Goal: Task Accomplishment & Management: Use online tool/utility

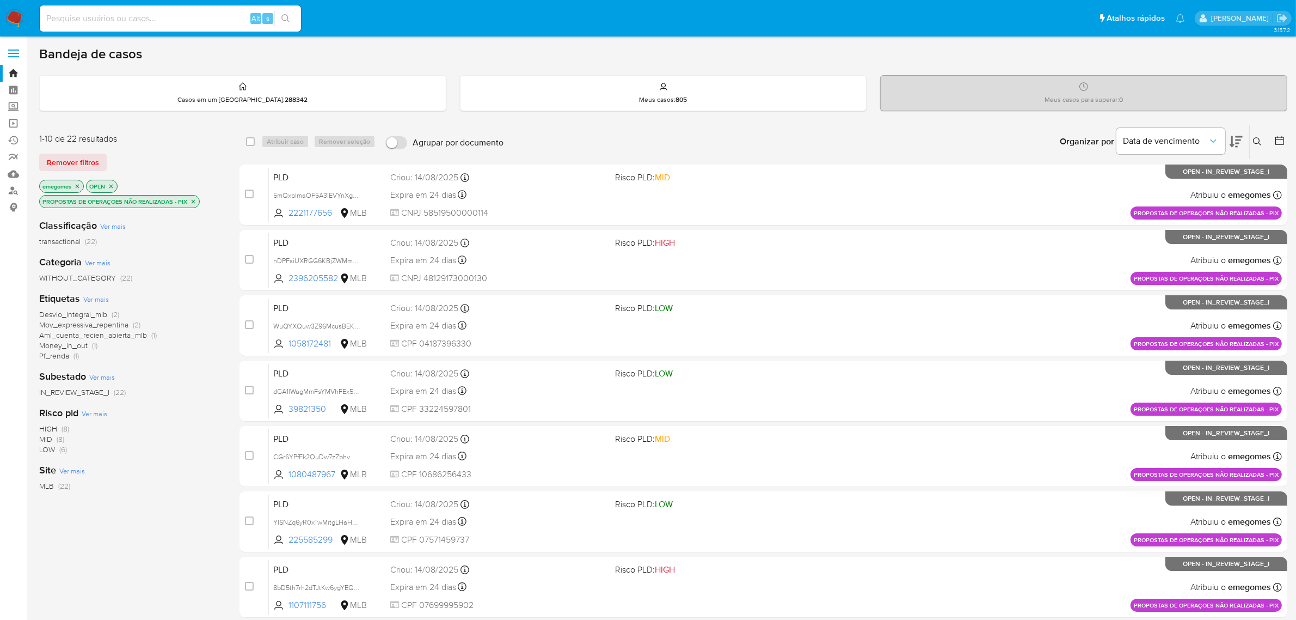
click at [194, 202] on icon "close-filter" at bounding box center [193, 201] width 7 height 7
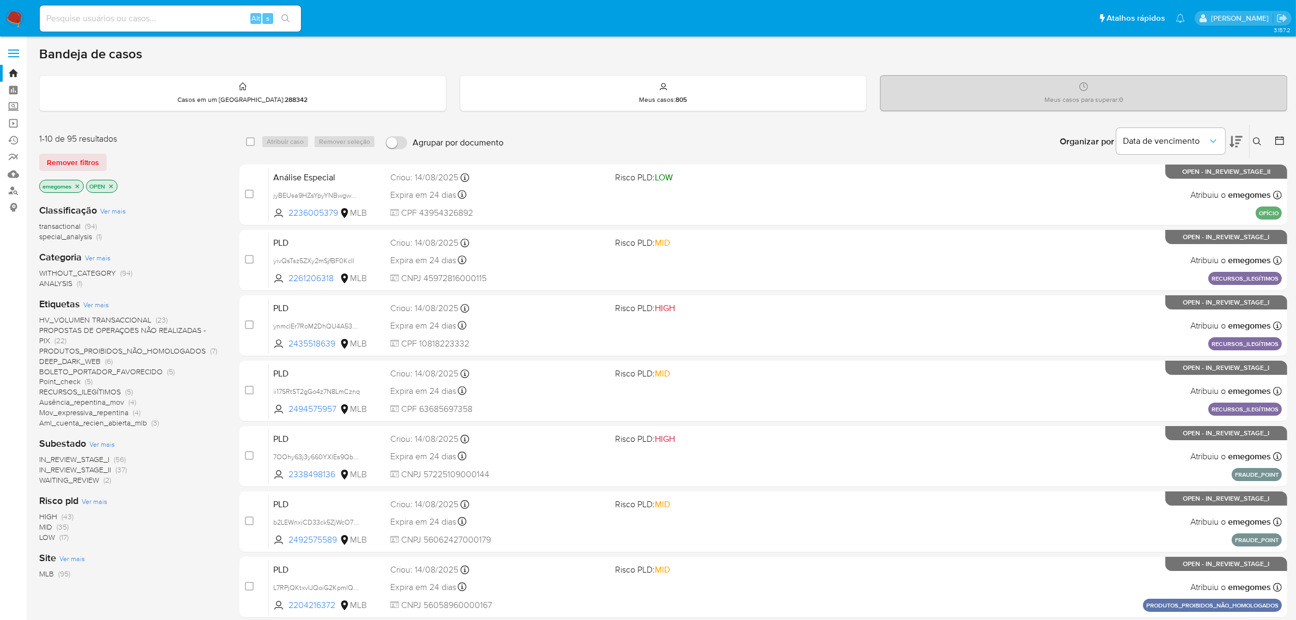
click at [93, 305] on span "Ver mais" at bounding box center [96, 304] width 26 height 10
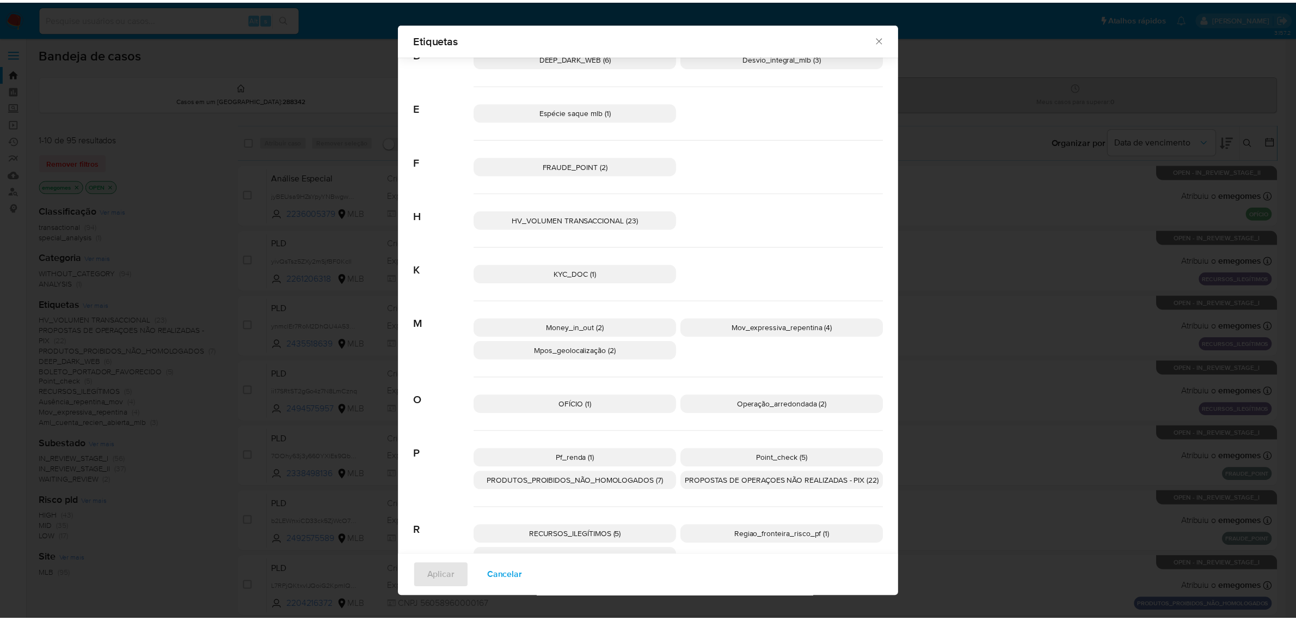
scroll to position [233, 0]
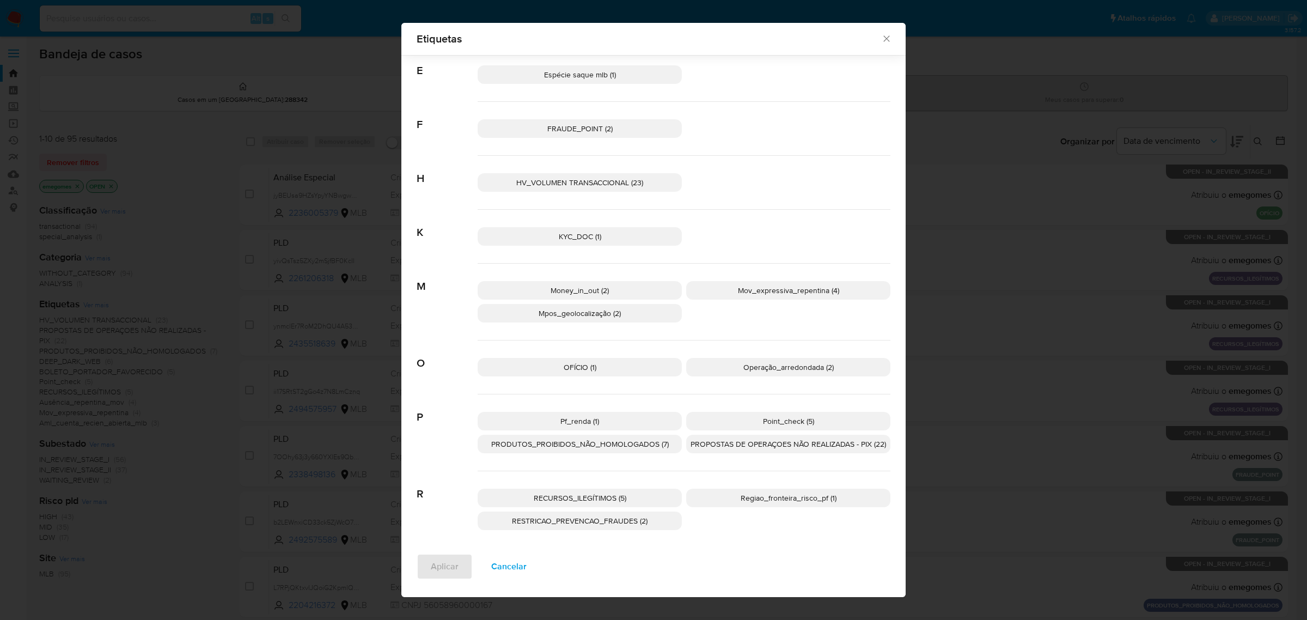
click at [585, 424] on span "Pf_renda (1)" at bounding box center [579, 420] width 39 height 11
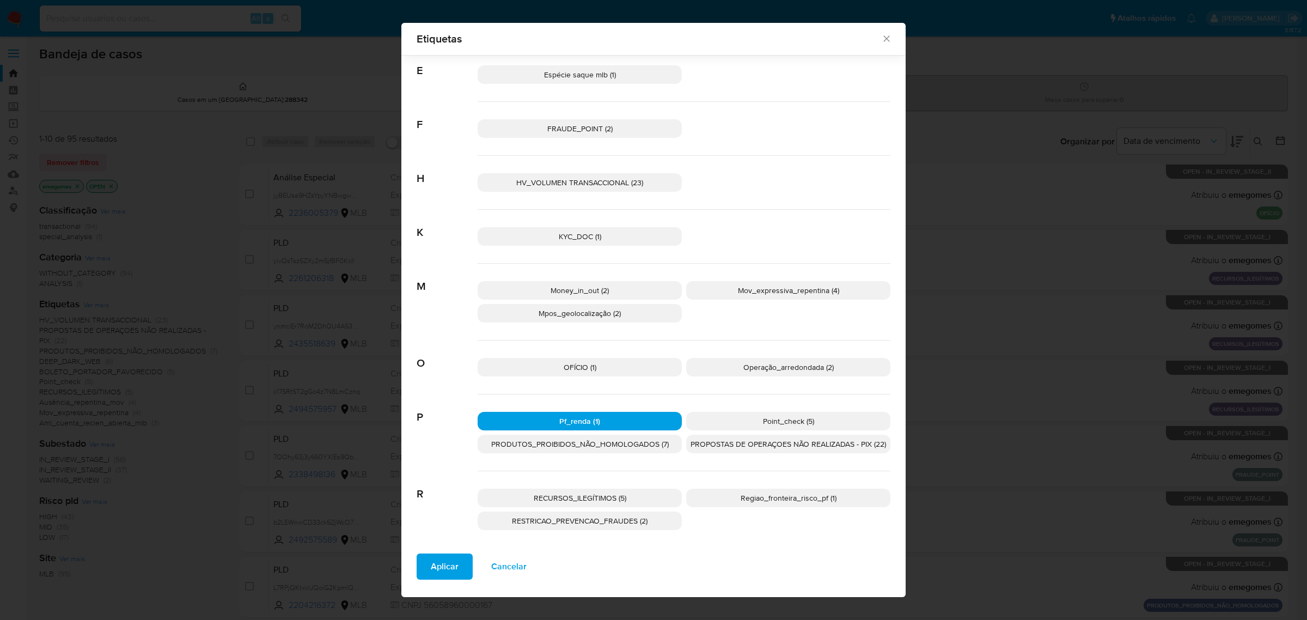
click at [450, 578] on span "Aplicar" at bounding box center [445, 566] width 28 height 24
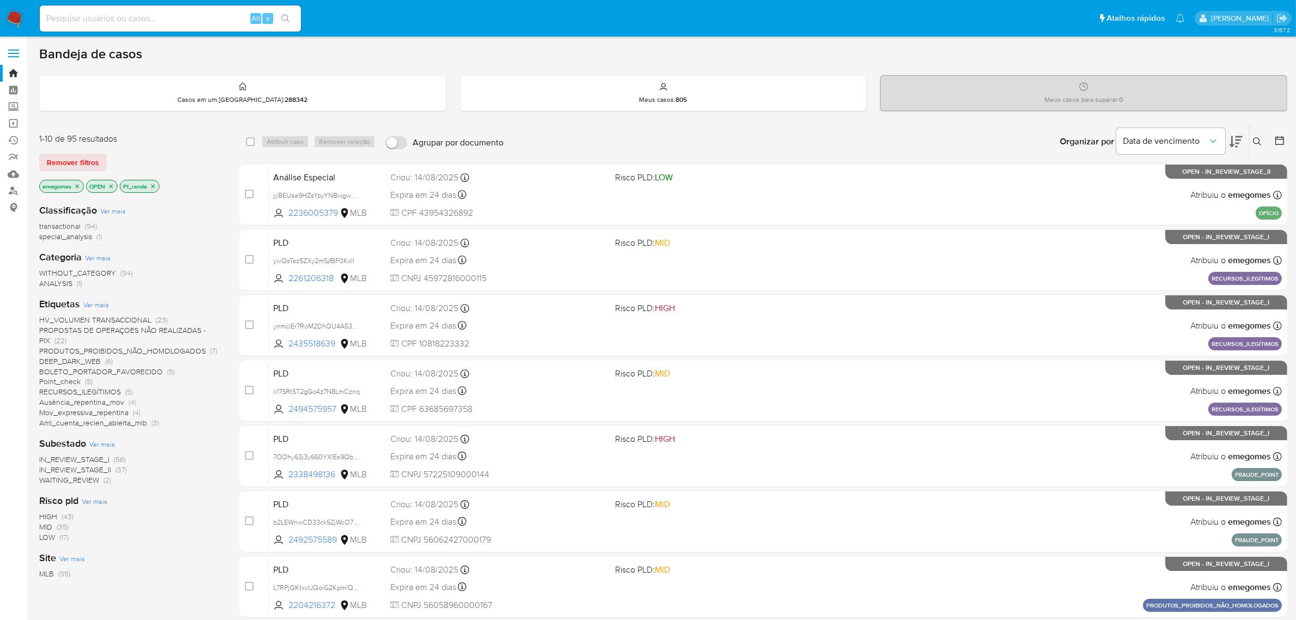
click at [15, 52] on label at bounding box center [13, 53] width 27 height 23
click at [0, 0] on input "checkbox" at bounding box center [0, 0] width 0 height 0
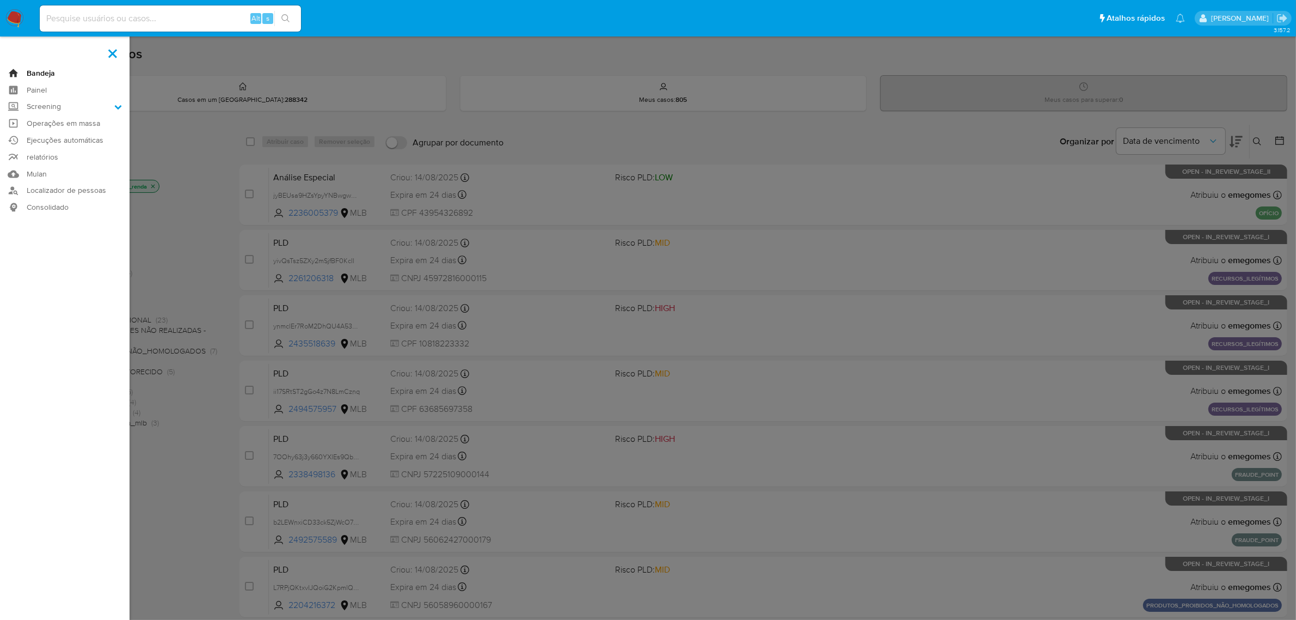
click at [40, 72] on link "Bandeja" at bounding box center [65, 73] width 130 height 17
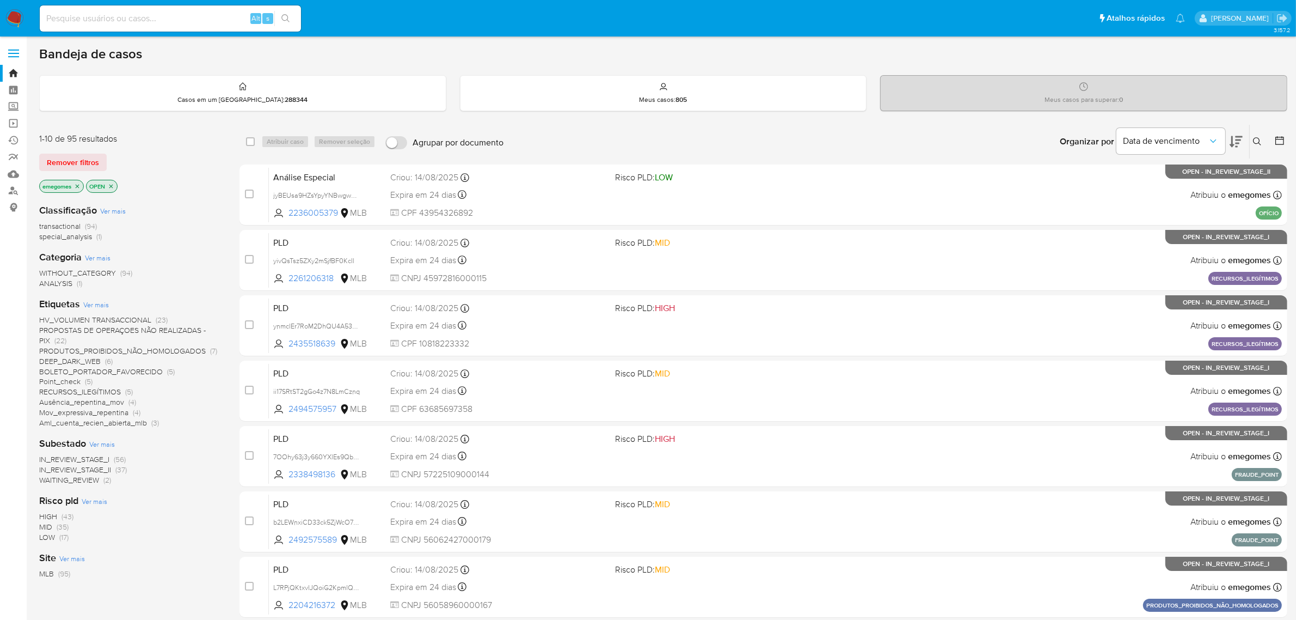
click at [105, 304] on span "Ver mais" at bounding box center [96, 304] width 26 height 10
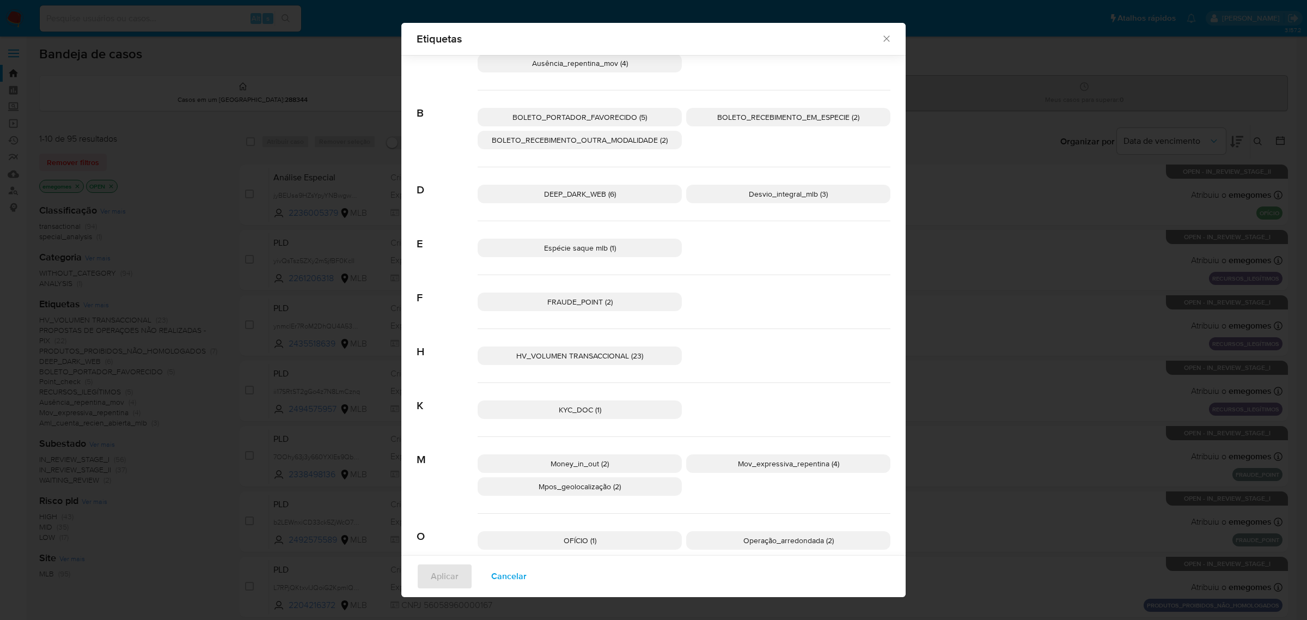
scroll to position [192, 0]
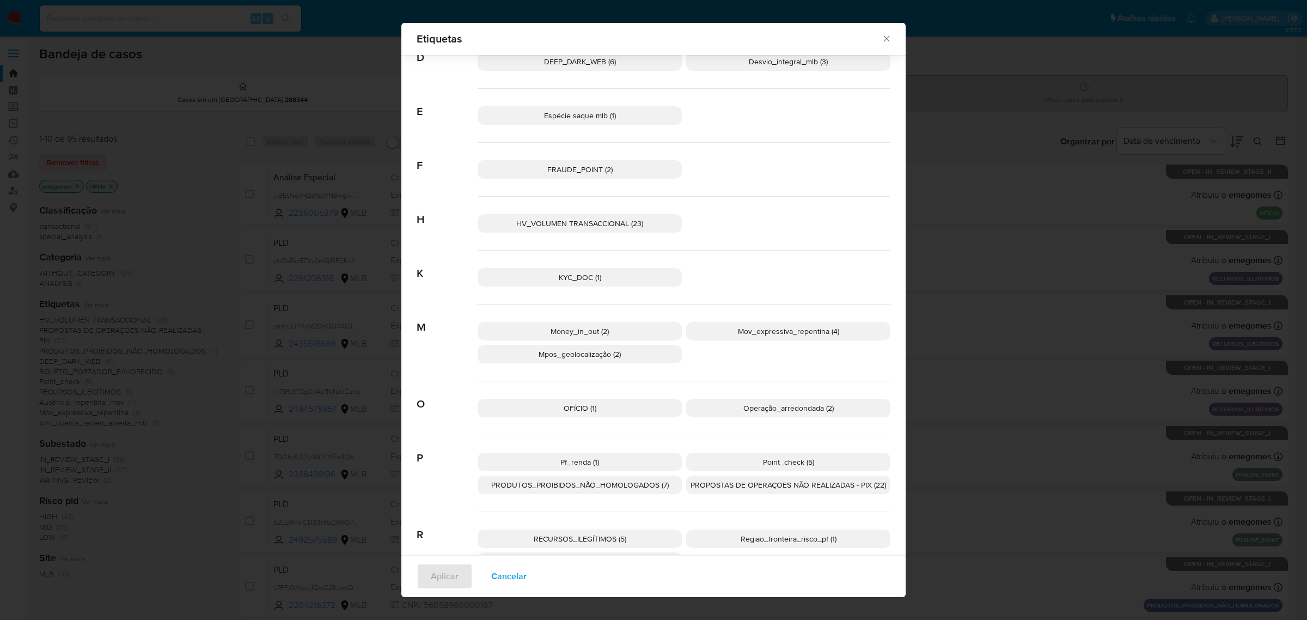
click at [589, 498] on div "Pf_renda (1) Point_check (5) PRODUTOS_PROIBIDOS_NÃO_HOMOLOGADOS (7) PROPOSTAS D…" at bounding box center [683, 473] width 413 height 77
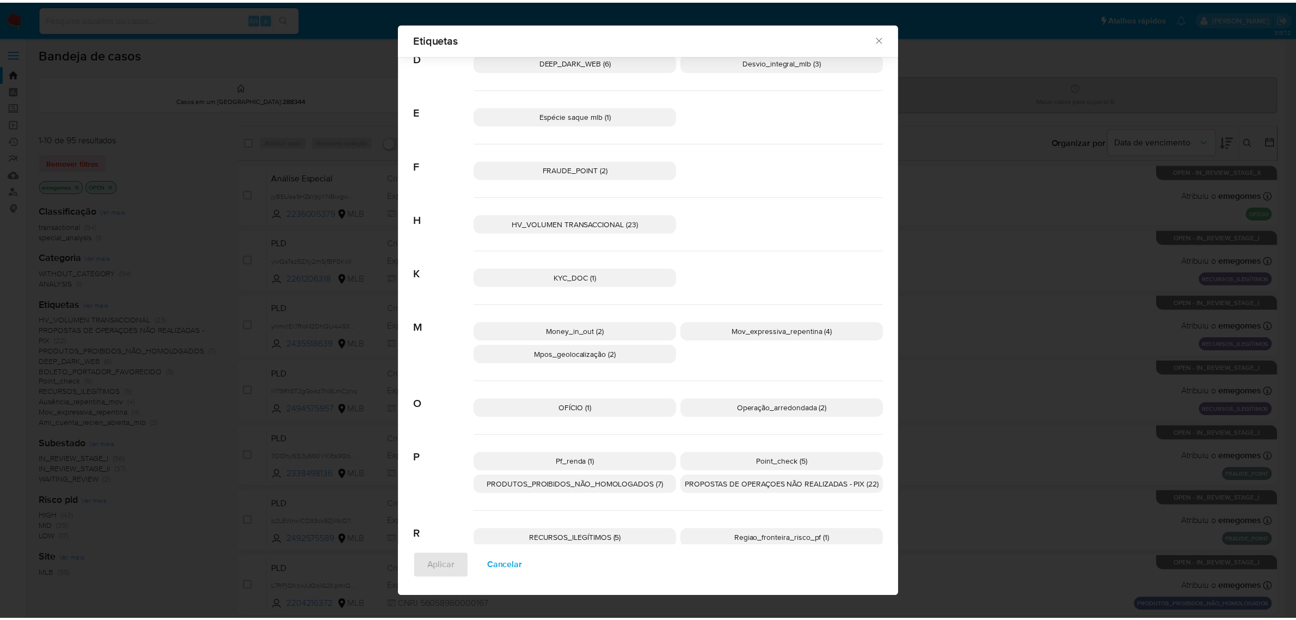
scroll to position [234, 0]
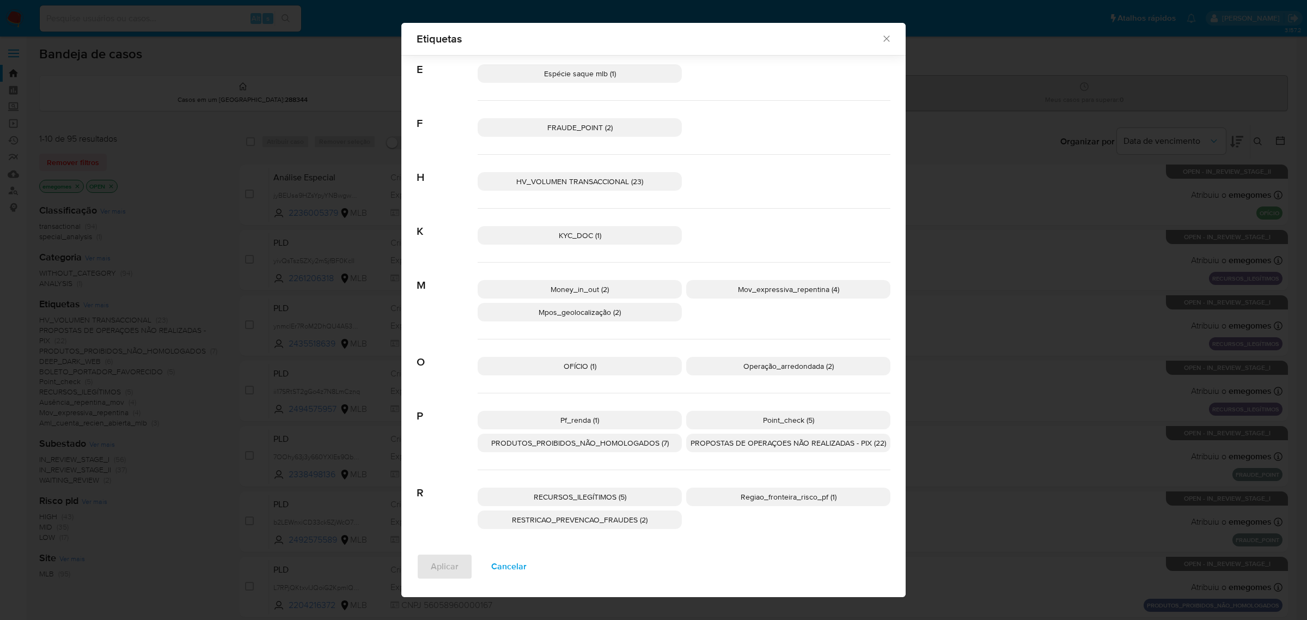
click at [578, 461] on div "Pf_renda (1) Point_check (5) PRODUTOS_PROIBIDOS_NÃO_HOMOLOGADOS (7) PROPOSTAS D…" at bounding box center [683, 431] width 413 height 77
click at [565, 415] on span "Pf_renda (1)" at bounding box center [579, 419] width 39 height 11
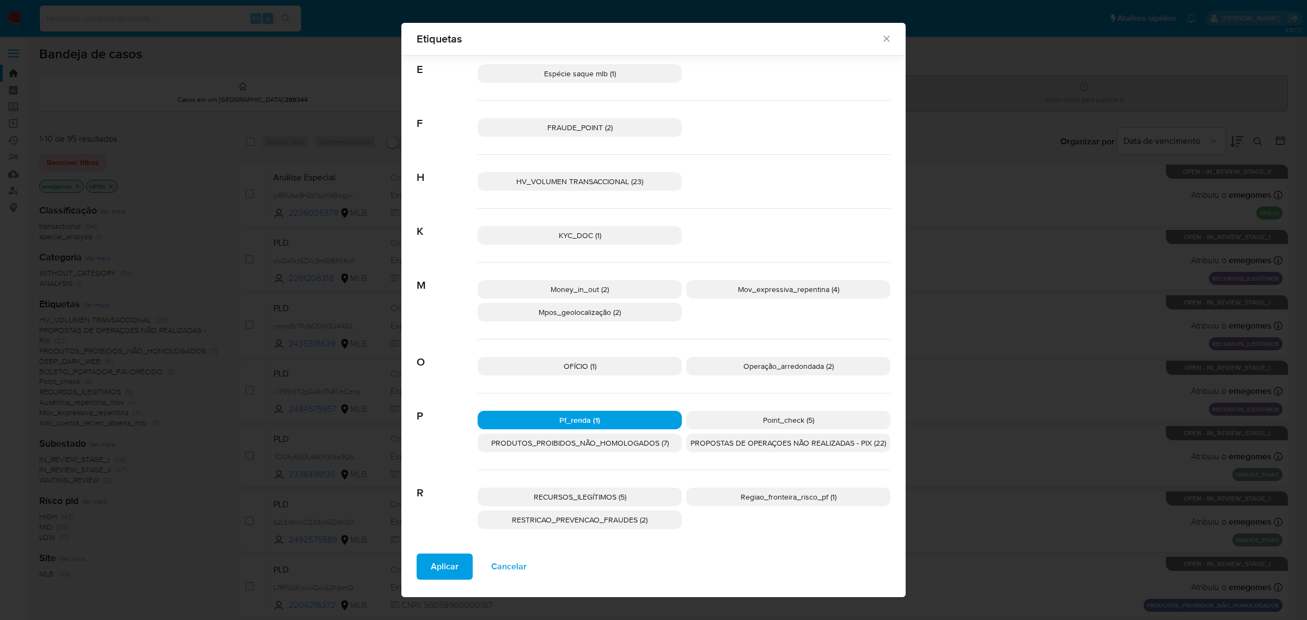
click at [559, 420] on span "Pf_renda (1)" at bounding box center [579, 419] width 41 height 11
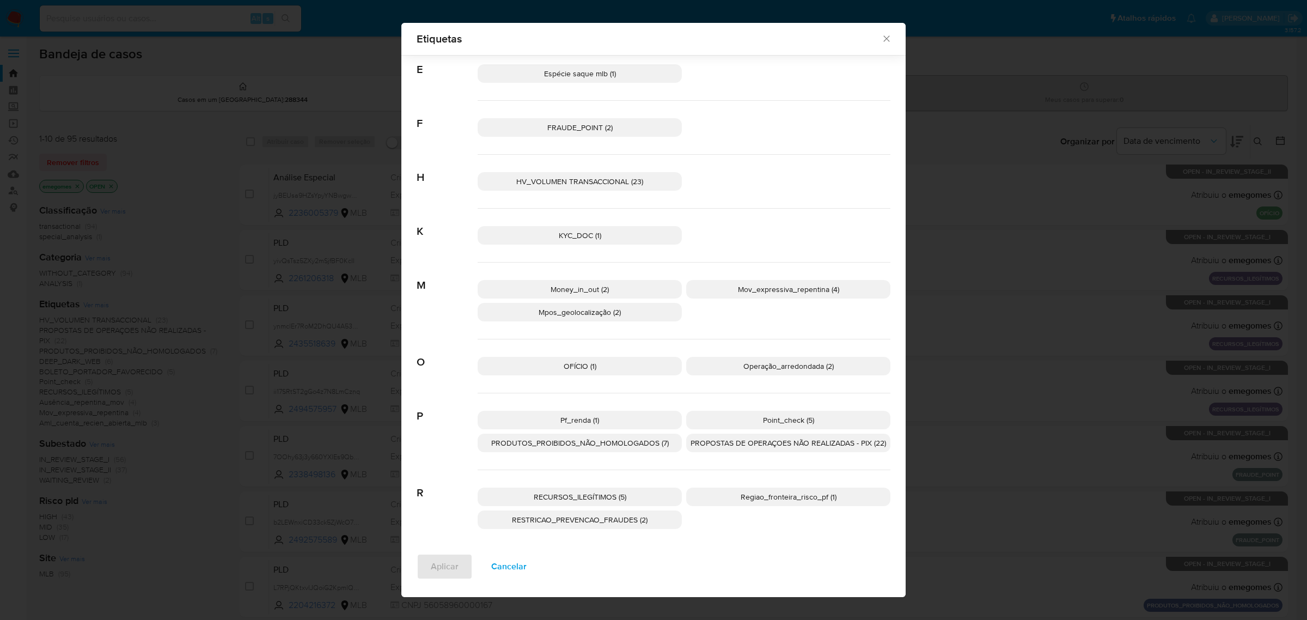
click at [589, 422] on span "Pf_renda (1)" at bounding box center [579, 419] width 39 height 11
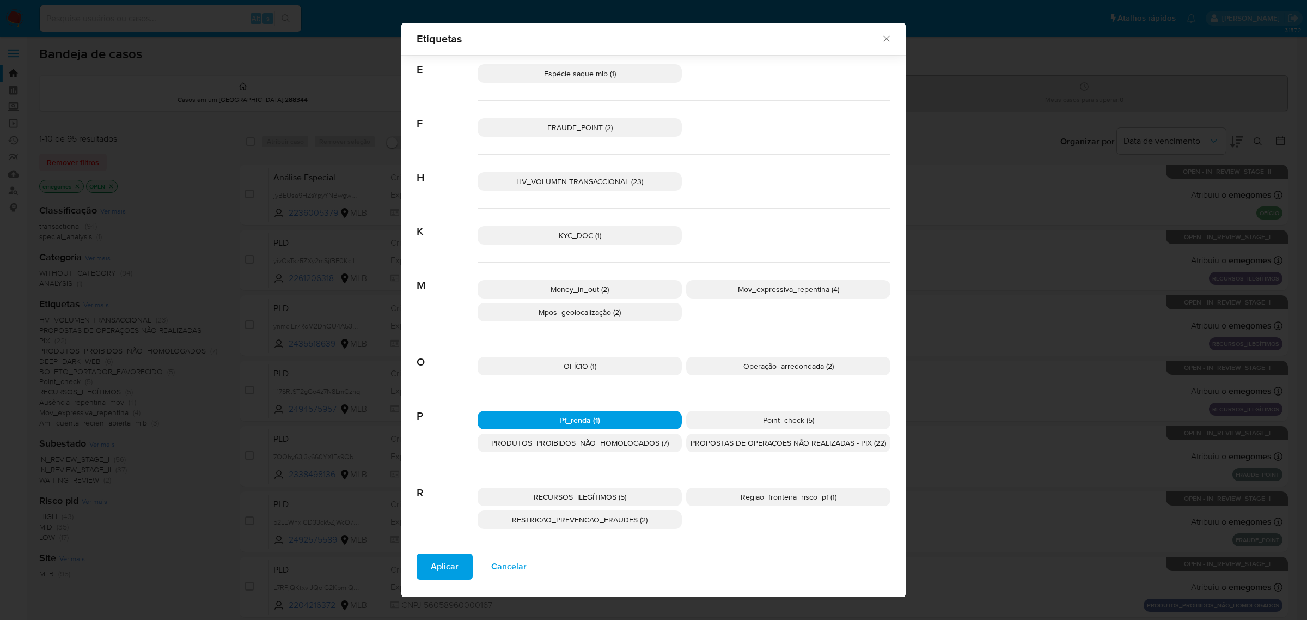
click at [437, 566] on span "Aplicar" at bounding box center [445, 566] width 28 height 24
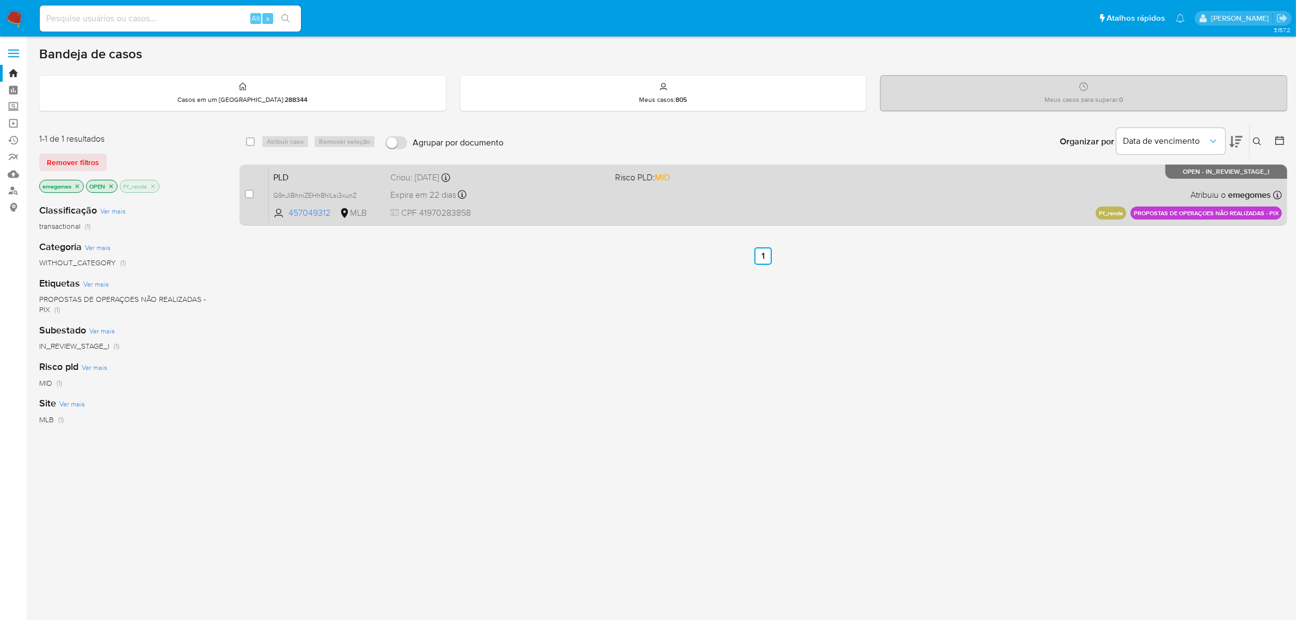
click at [548, 201] on div "Expira em 22 dias Expira em 26/09/2025 00:08:35" at bounding box center [498, 194] width 217 height 15
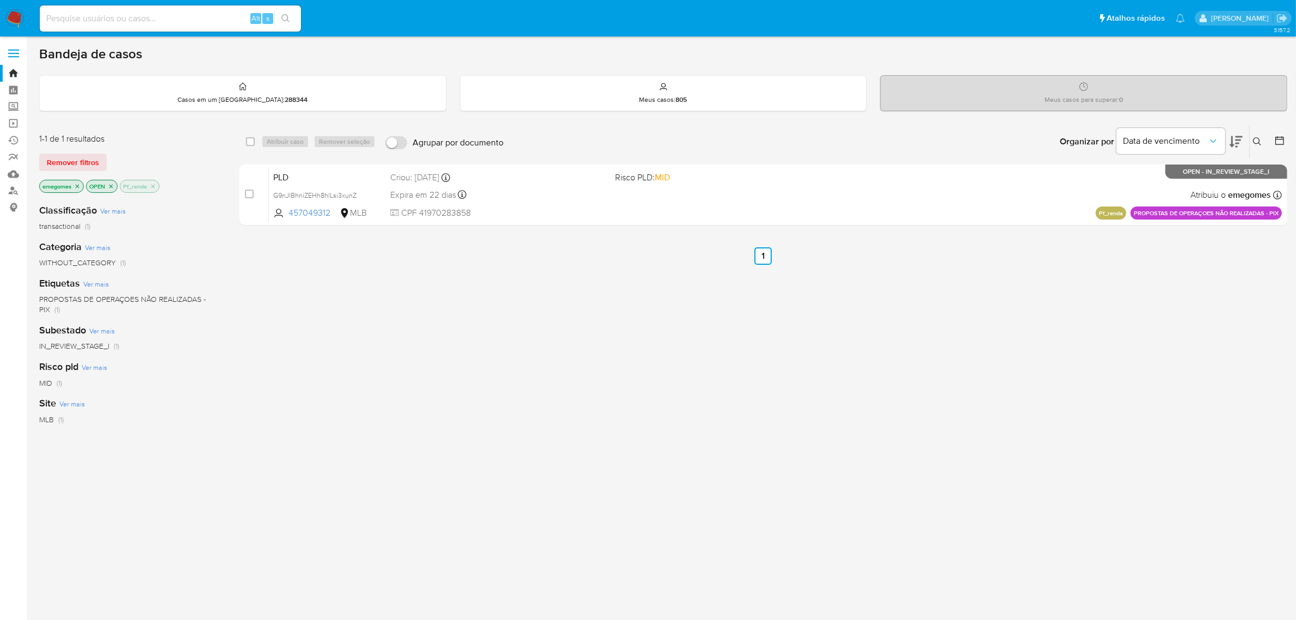
click at [154, 186] on icon "close-filter" at bounding box center [153, 186] width 4 height 4
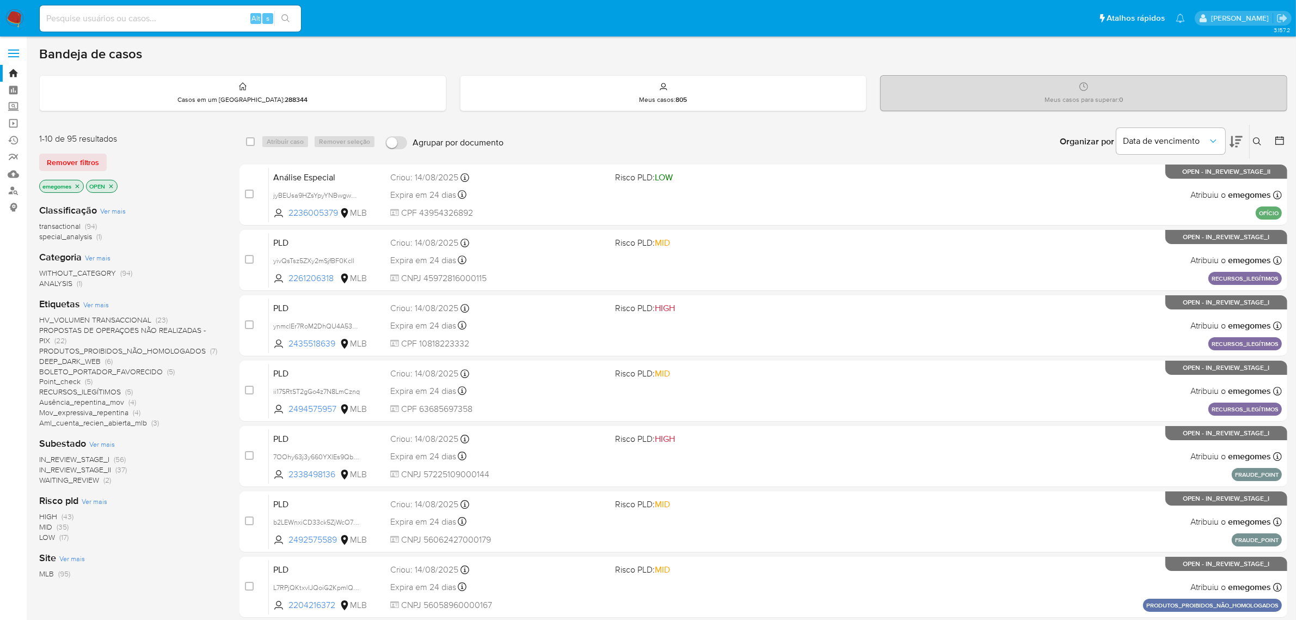
drag, startPoint x: 154, startPoint y: 186, endPoint x: 199, endPoint y: 122, distance: 78.1
click at [199, 122] on div "Bandeja de casos Casos em um prato : 288344 Meus casos : 805 Meus casos para su…" at bounding box center [663, 449] width 1248 height 807
click at [167, 327] on span "PROPOSTAS DE OPERAÇOES NÃO REALIZADAS - PIX" at bounding box center [122, 334] width 167 height 21
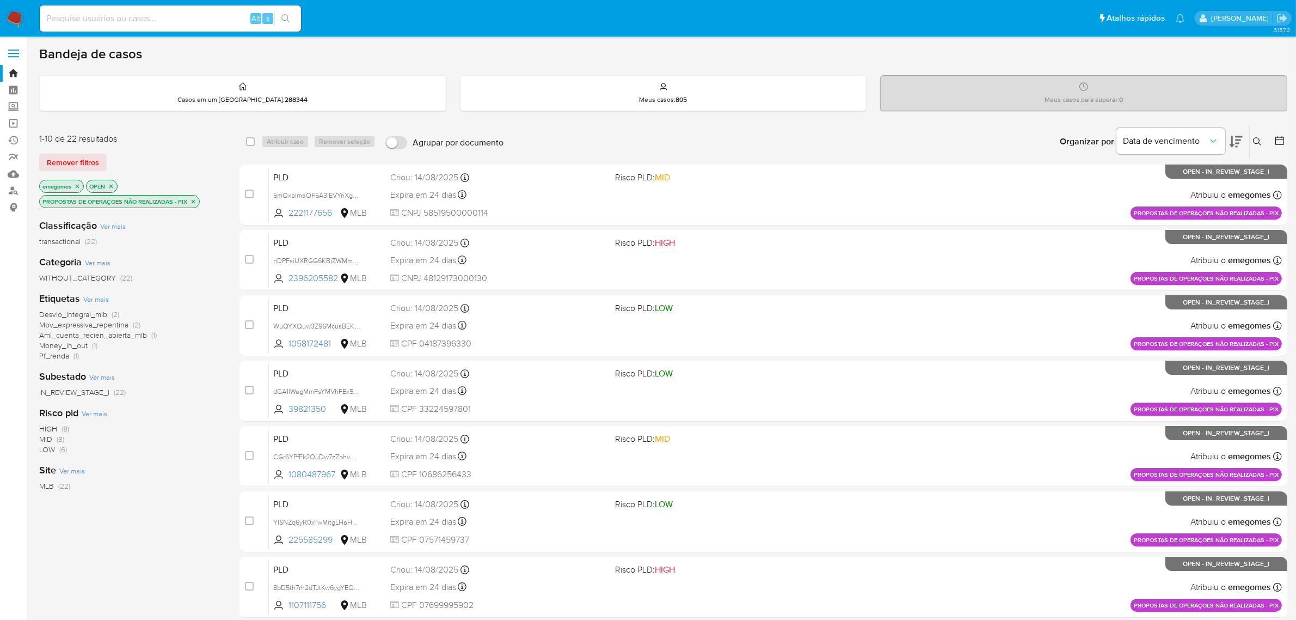
click at [482, 65] on div "Bandeja de casos Casos em um prato : 288344 Meus casos : 805 Meus casos para su…" at bounding box center [663, 449] width 1248 height 807
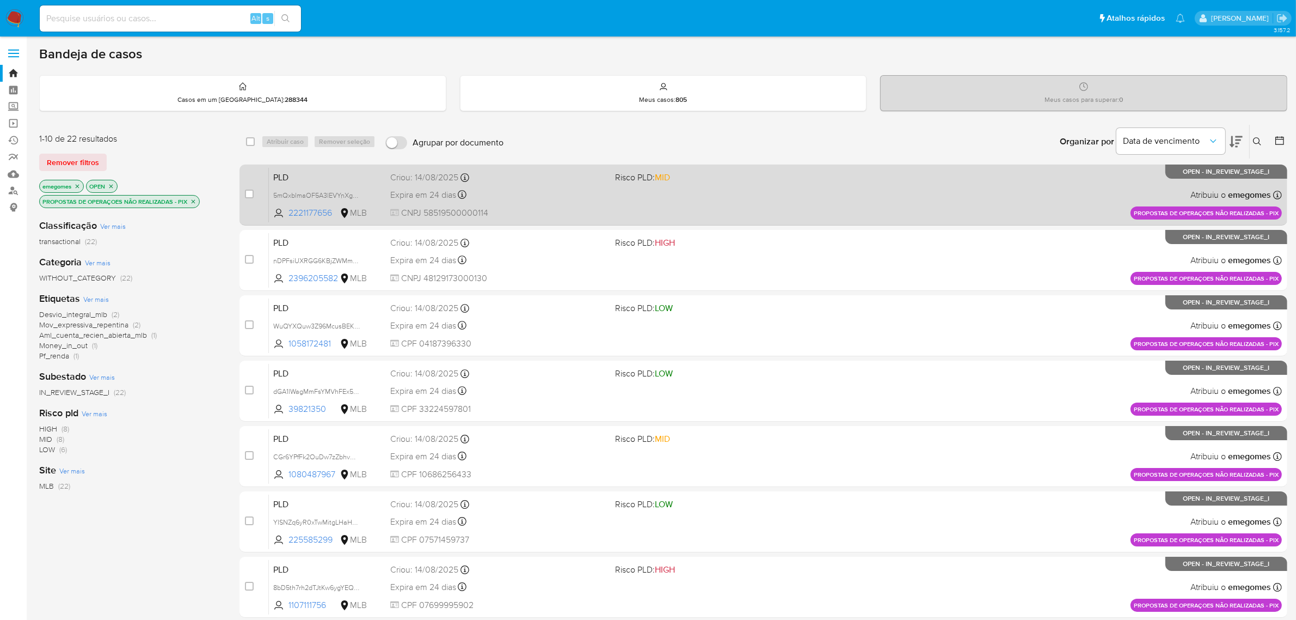
click at [562, 183] on div "PLD 5mQxblmaOF5A3lEVYnXgKP6C 2221177656 MLB Risco PLD: MID Criou: 14/08/2025 Cr…" at bounding box center [775, 194] width 1013 height 55
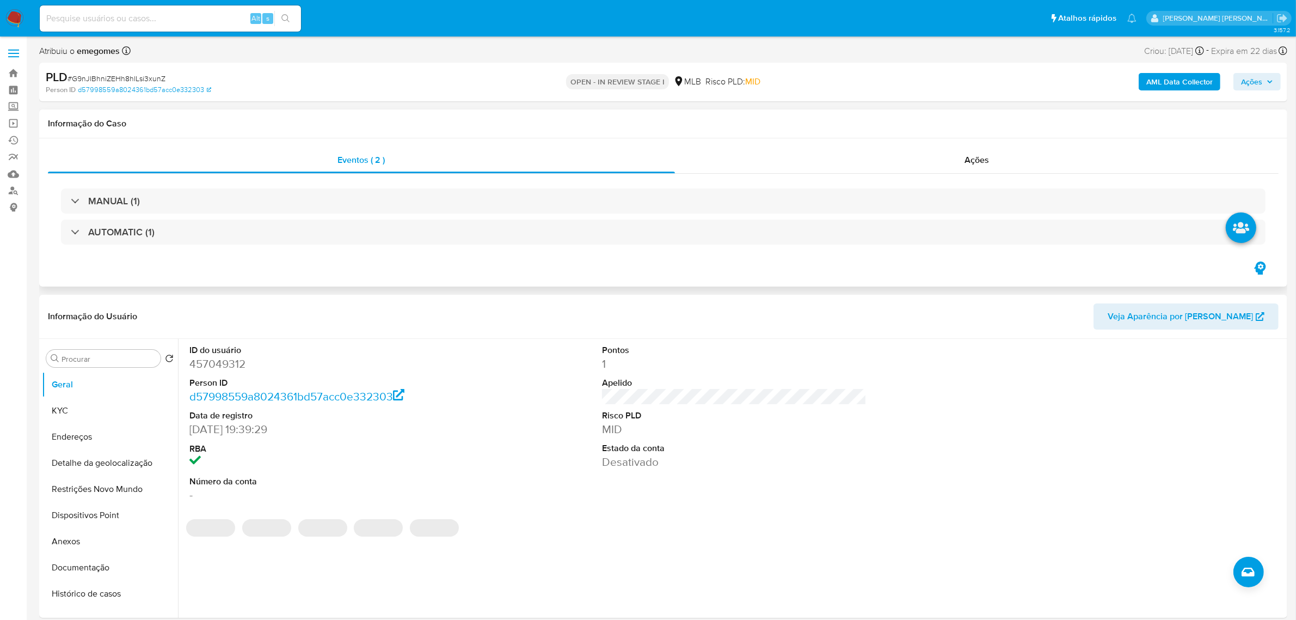
select select "10"
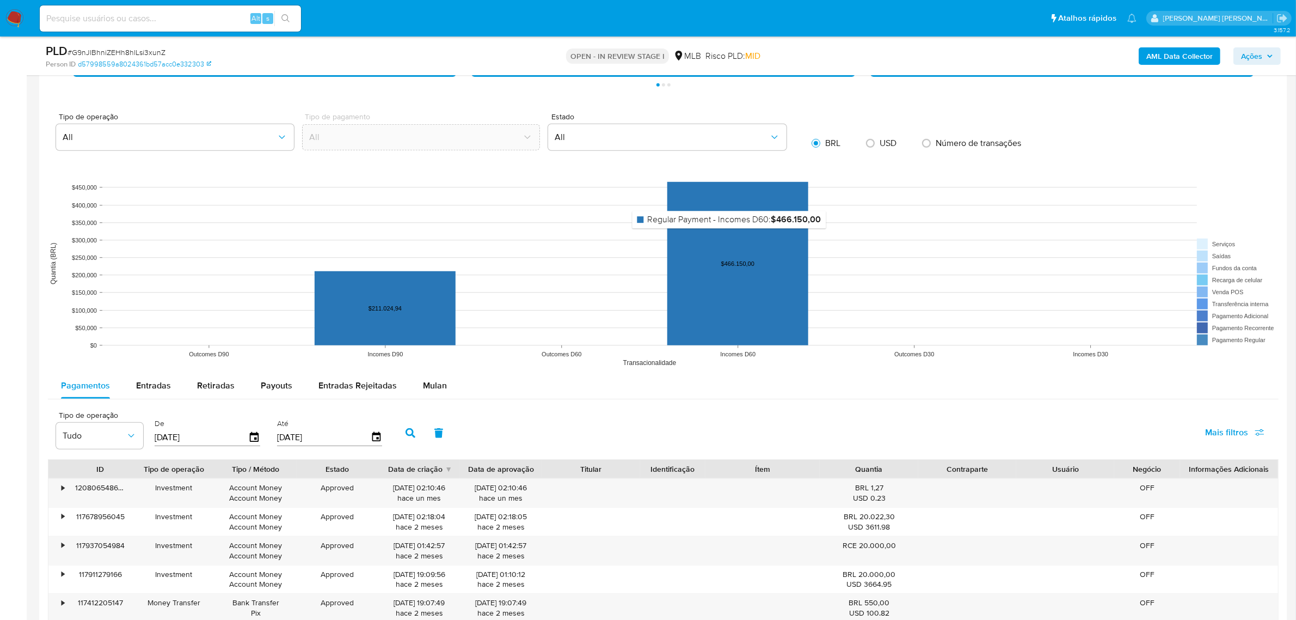
scroll to position [1089, 0]
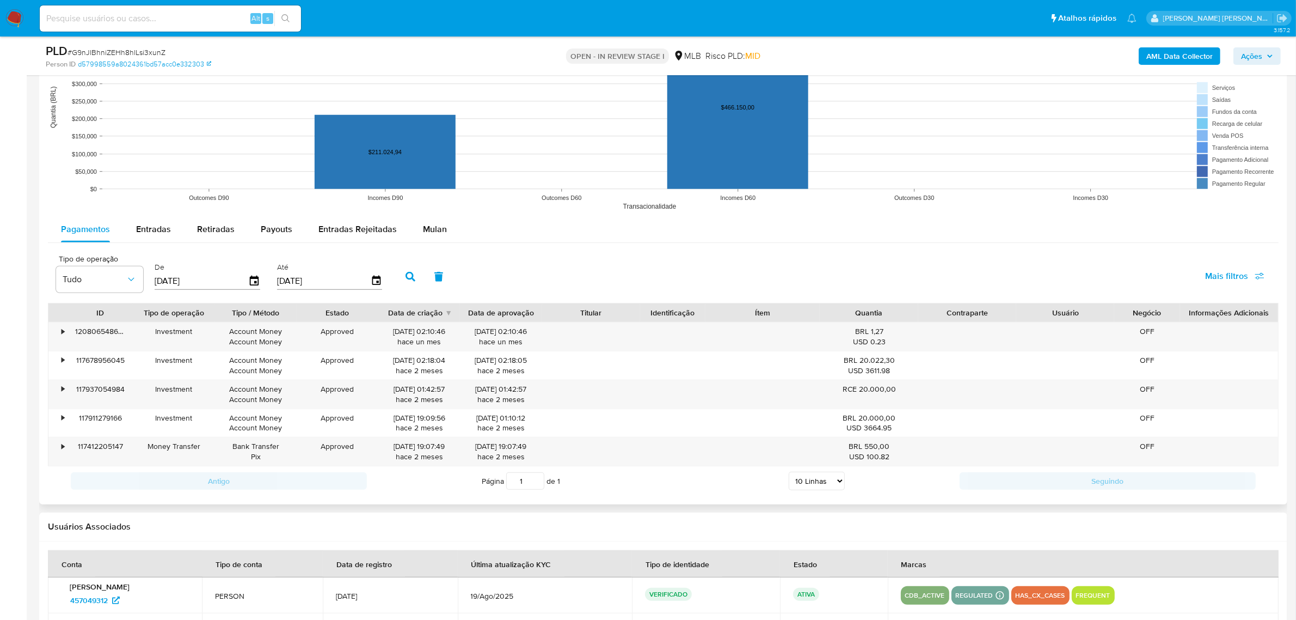
click at [439, 240] on div "Mulan" at bounding box center [435, 229] width 24 height 26
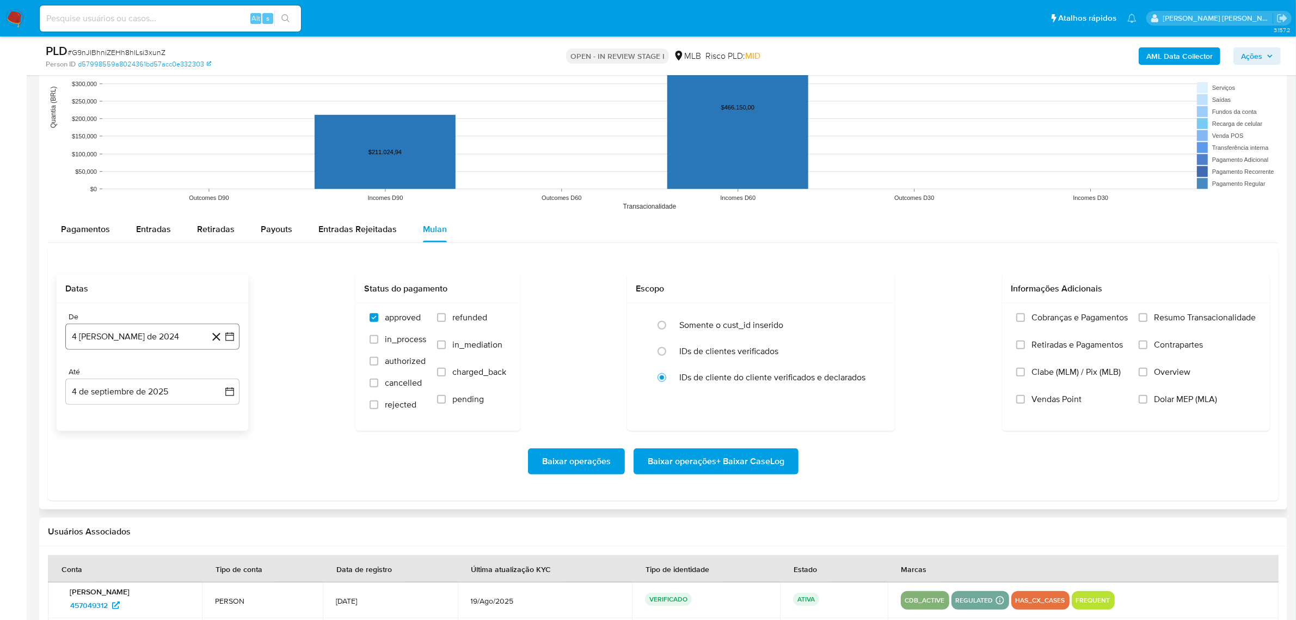
click at [227, 335] on icon "button" at bounding box center [229, 336] width 9 height 9
click at [218, 376] on icon "Mes siguiente" at bounding box center [219, 375] width 13 height 13
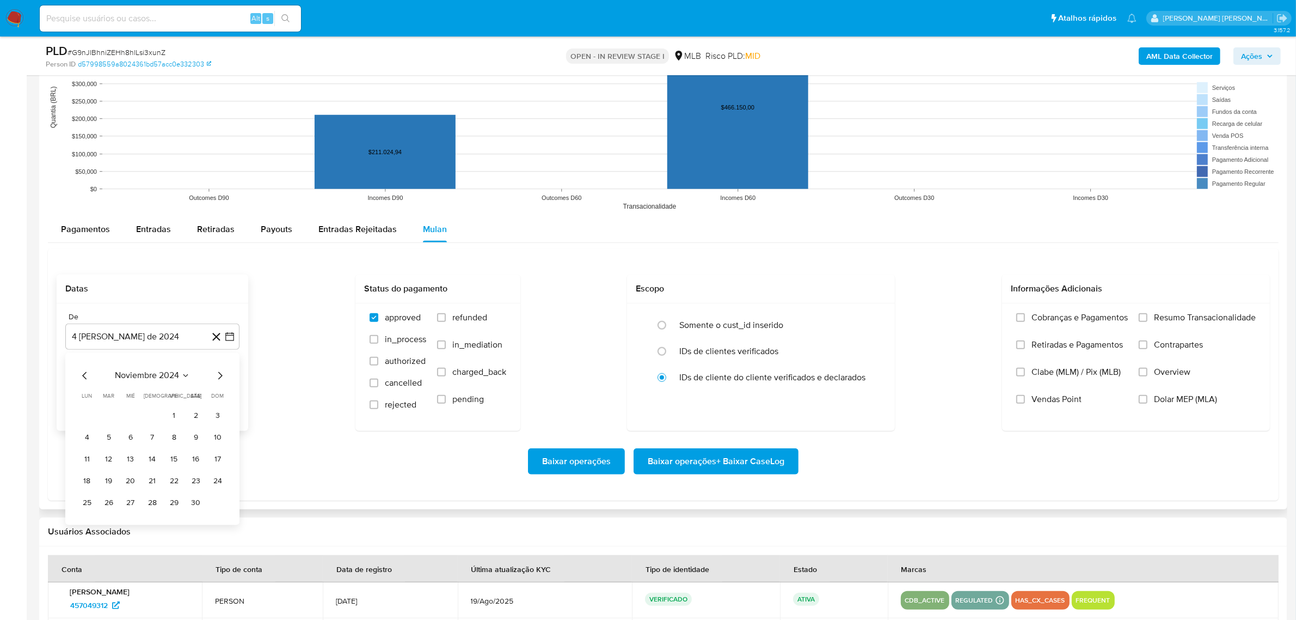
click at [218, 376] on icon "Mes siguiente" at bounding box center [219, 375] width 13 height 13
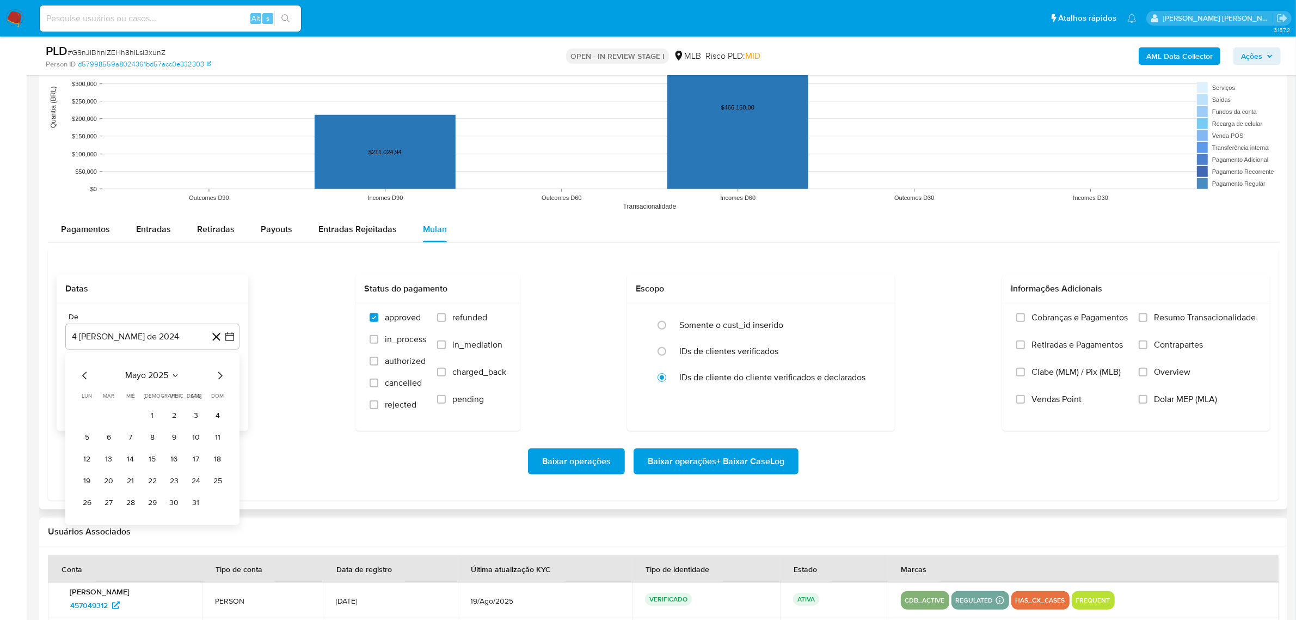
click at [218, 376] on icon "Mes siguiente" at bounding box center [219, 375] width 13 height 13
click at [83, 377] on icon "Mes anterior" at bounding box center [84, 375] width 13 height 13
click at [113, 415] on button "1" at bounding box center [108, 415] width 17 height 17
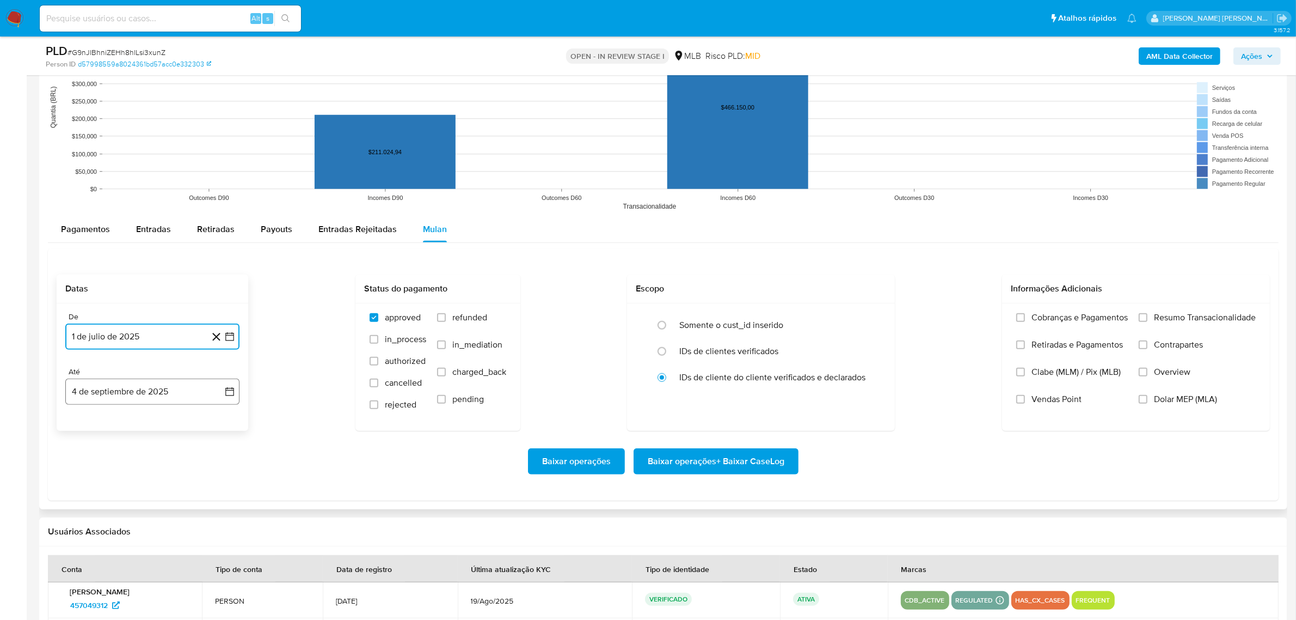
click at [230, 389] on icon "button" at bounding box center [229, 391] width 11 height 11
click at [132, 479] on button "3" at bounding box center [130, 470] width 17 height 17
click at [1169, 377] on span "Overview" at bounding box center [1172, 371] width 36 height 11
click at [1148, 376] on input "Overview" at bounding box center [1143, 371] width 9 height 9
click at [1184, 345] on span "Contrapartes" at bounding box center [1178, 344] width 49 height 11
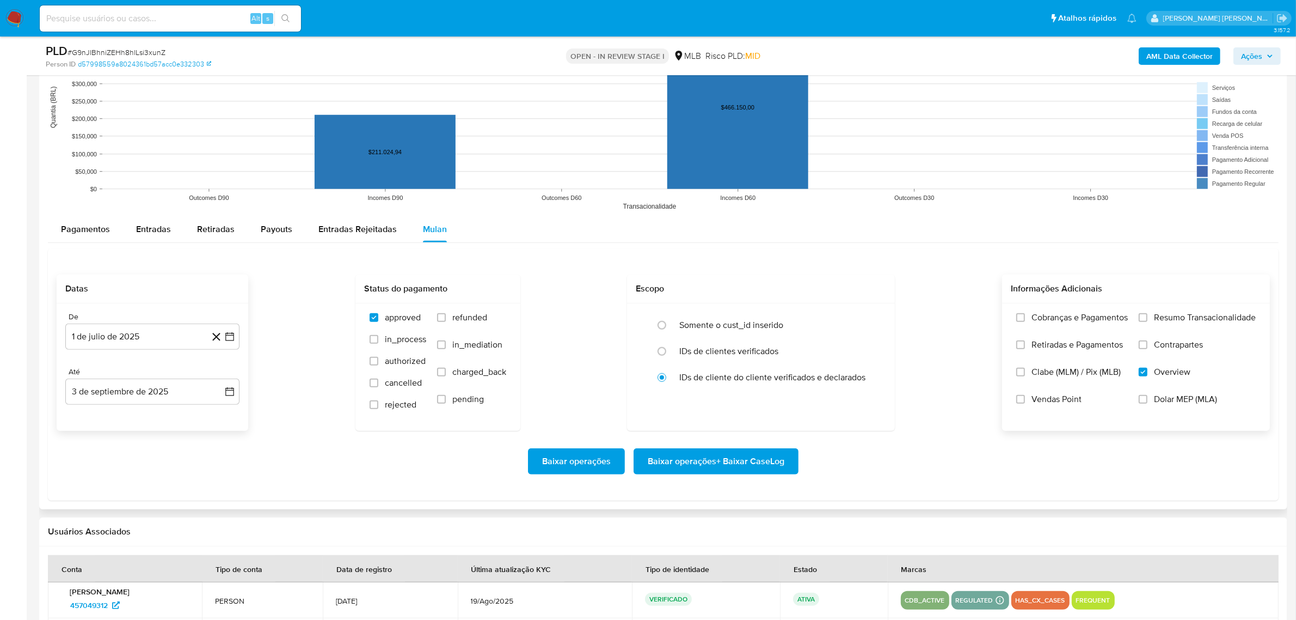
click at [1148, 345] on input "Contrapartes" at bounding box center [1143, 344] width 9 height 9
click at [1183, 319] on span "Resumo Transacionalidade" at bounding box center [1205, 317] width 102 height 11
click at [1148, 319] on input "Resumo Transacionalidade" at bounding box center [1143, 317] width 9 height 9
click at [771, 456] on span "Baixar operações + Baixar CaseLog" at bounding box center [716, 461] width 137 height 24
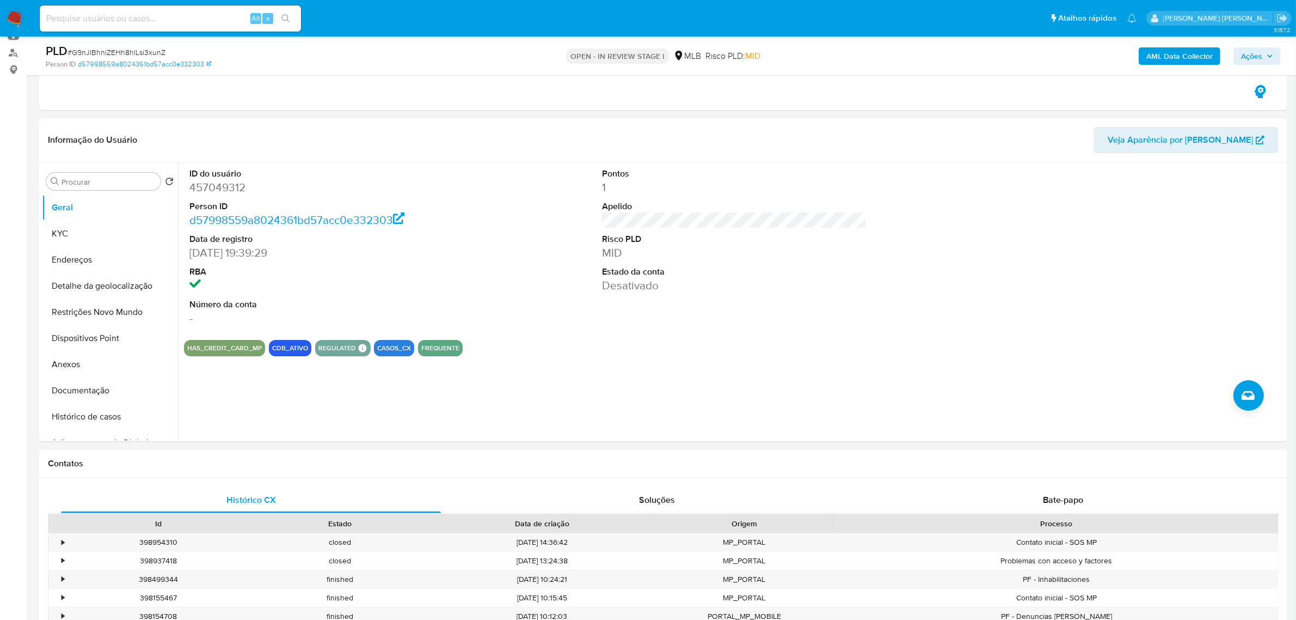
scroll to position [136, 0]
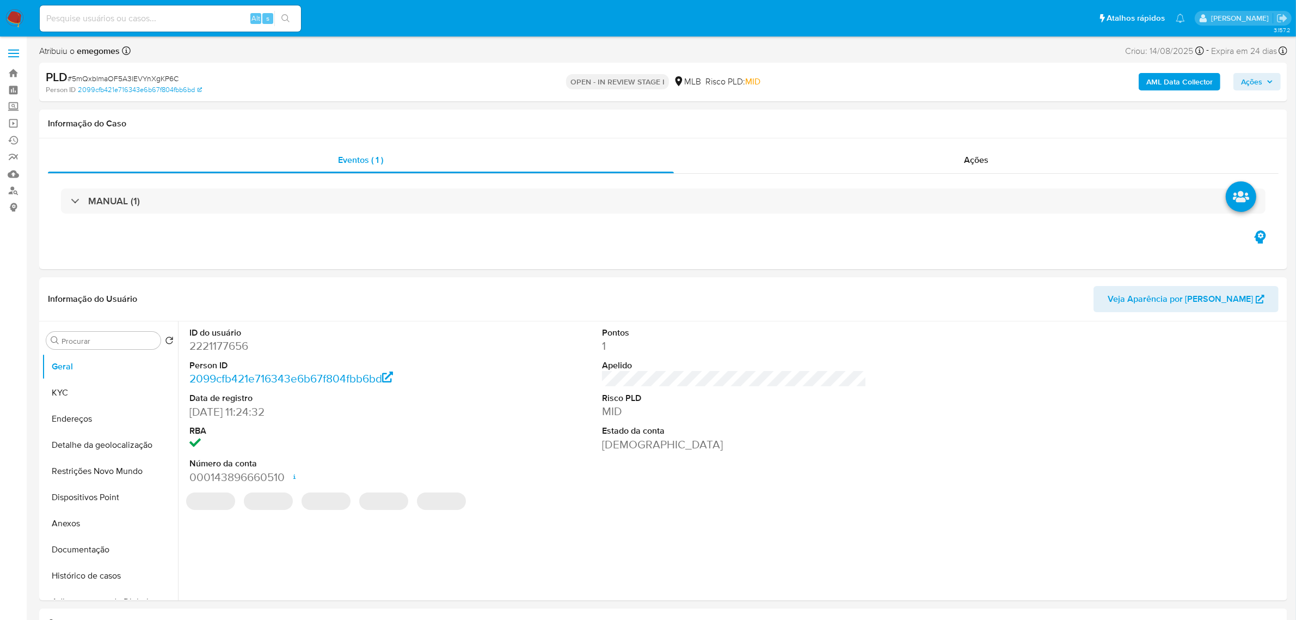
select select "10"
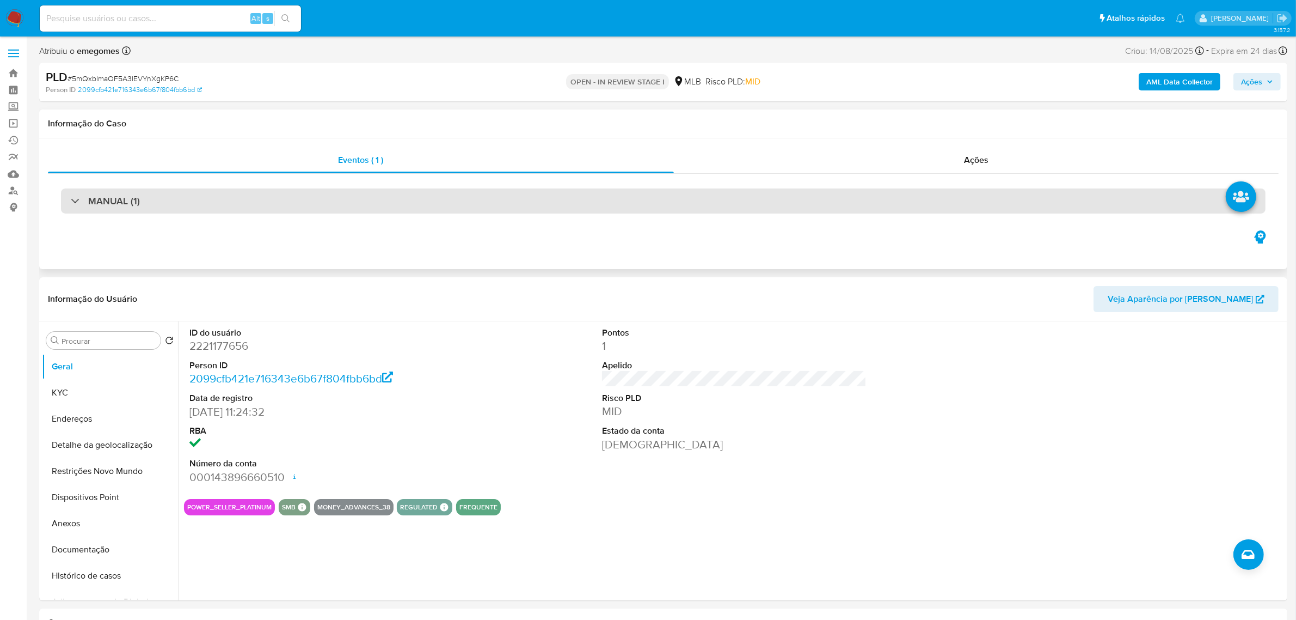
click at [192, 213] on div "MANUAL (1)" at bounding box center [663, 200] width 1205 height 25
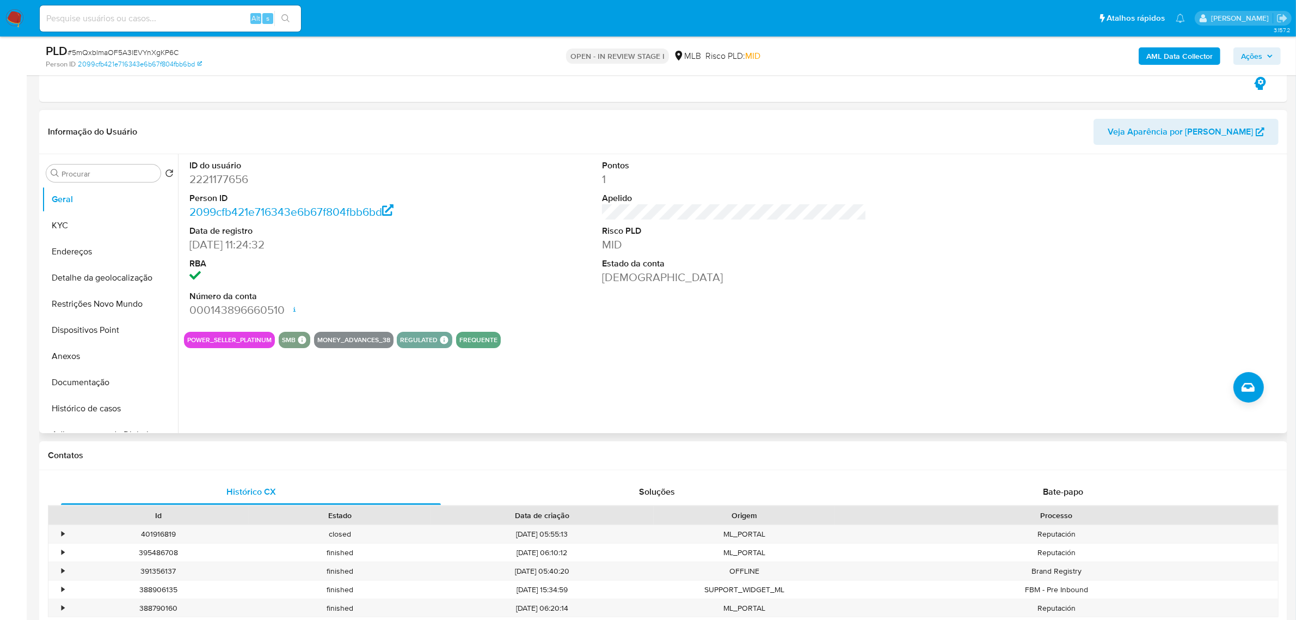
scroll to position [204, 0]
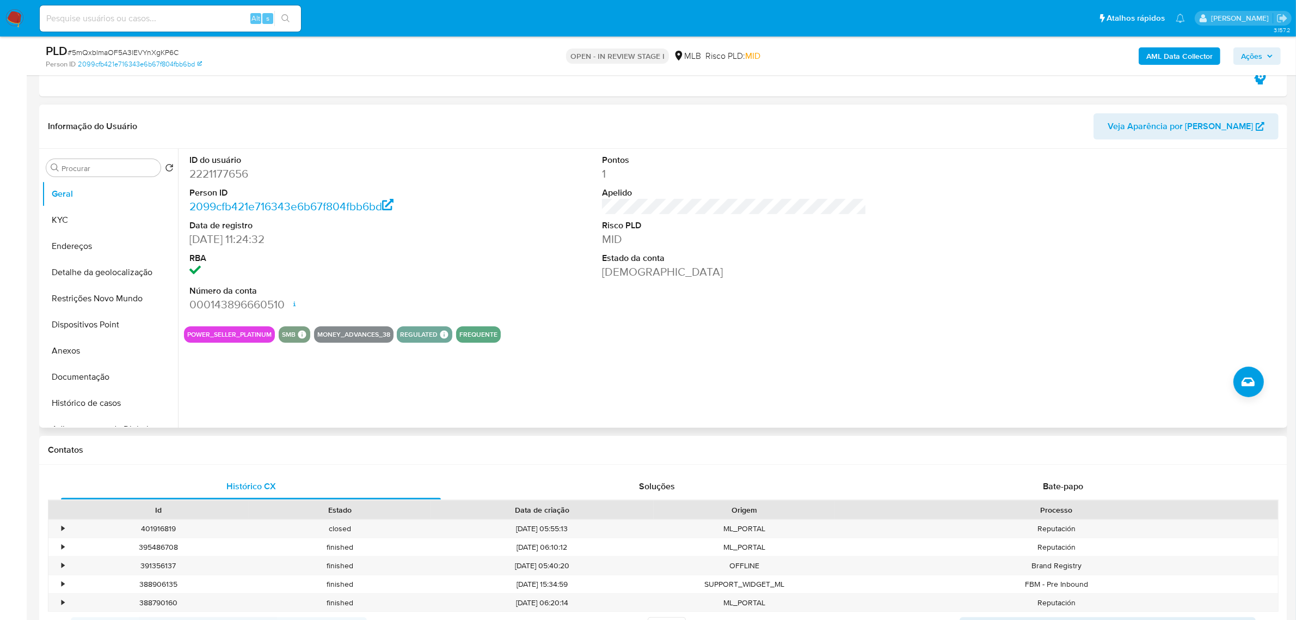
click at [499, 271] on div "ID do usuário 2221177656 Person ID 2099cfb421e716343e6b67f804fbb6bd Data de reg…" at bounding box center [734, 233] width 1101 height 169
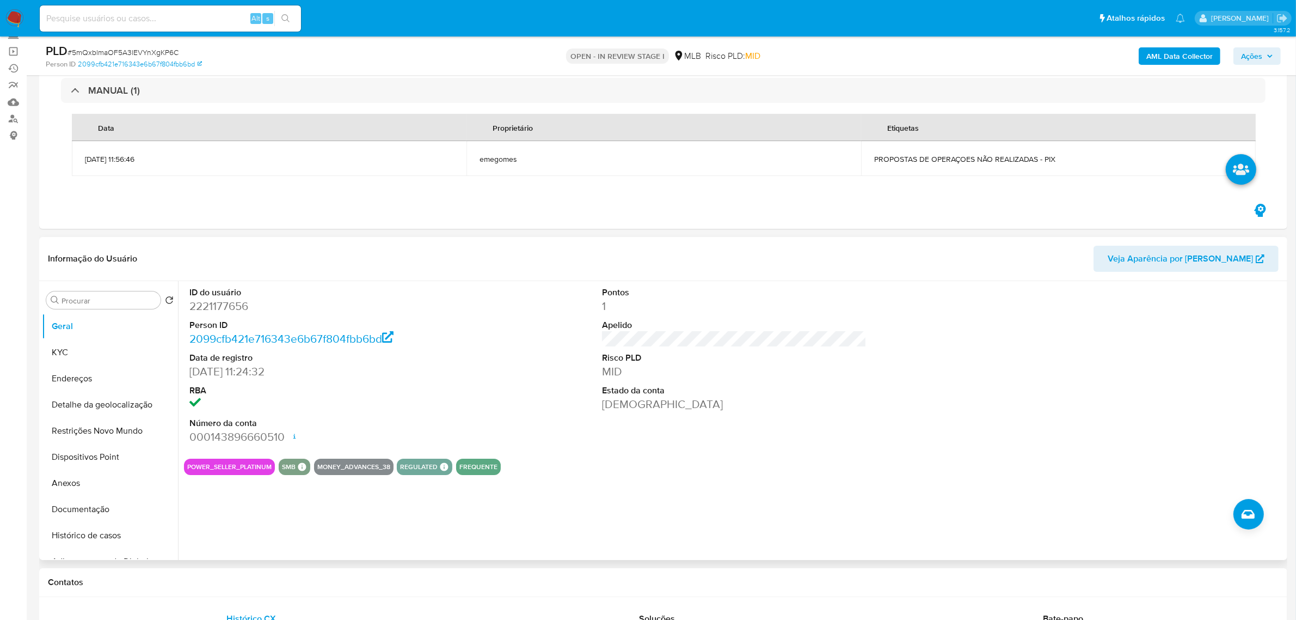
scroll to position [68, 0]
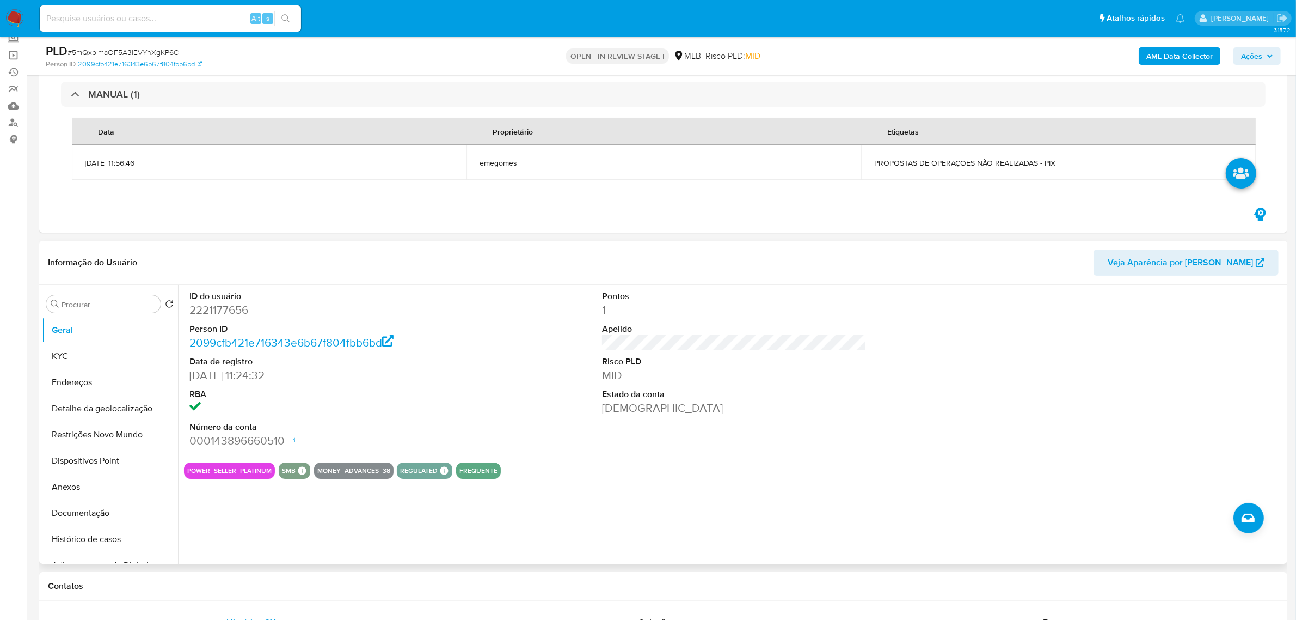
click at [546, 279] on div "Informação do Usuário Veja Aparência por Pessoa" at bounding box center [663, 263] width 1248 height 44
click at [513, 273] on header "Informação do Usuário Veja Aparência por Pessoa" at bounding box center [663, 262] width 1231 height 26
click at [79, 360] on button "KYC" at bounding box center [105, 356] width 127 height 26
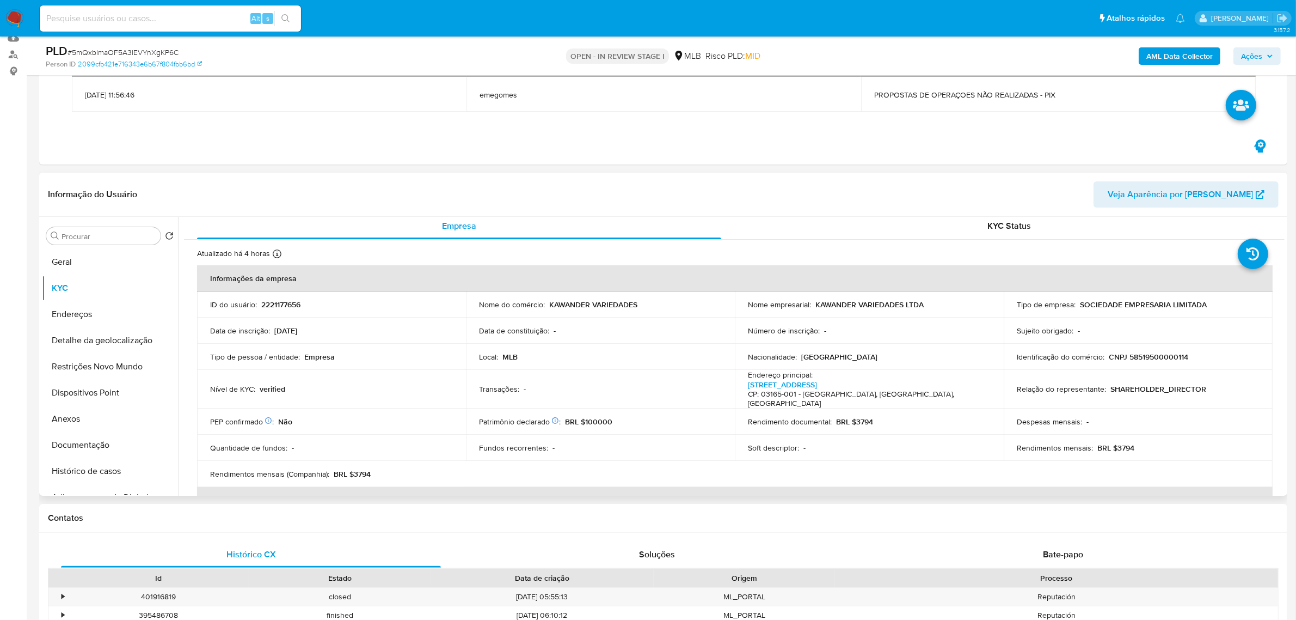
scroll to position [0, 0]
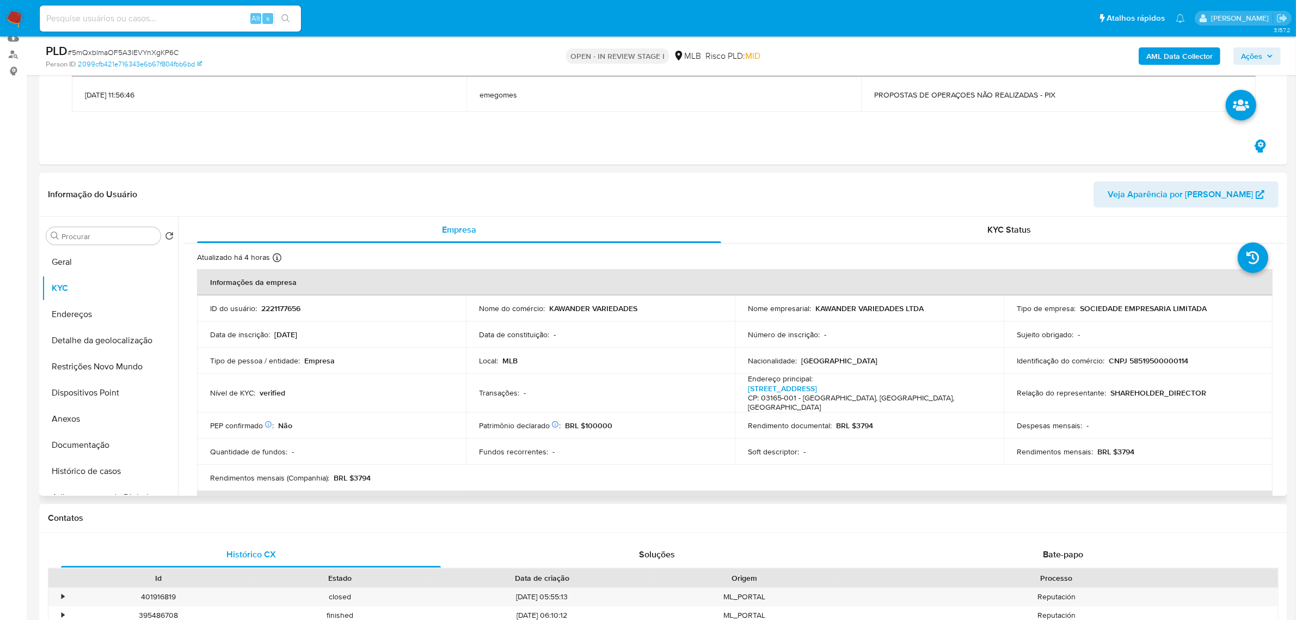
click at [434, 344] on td "Data de inscrição : 19/12/2024" at bounding box center [331, 334] width 269 height 26
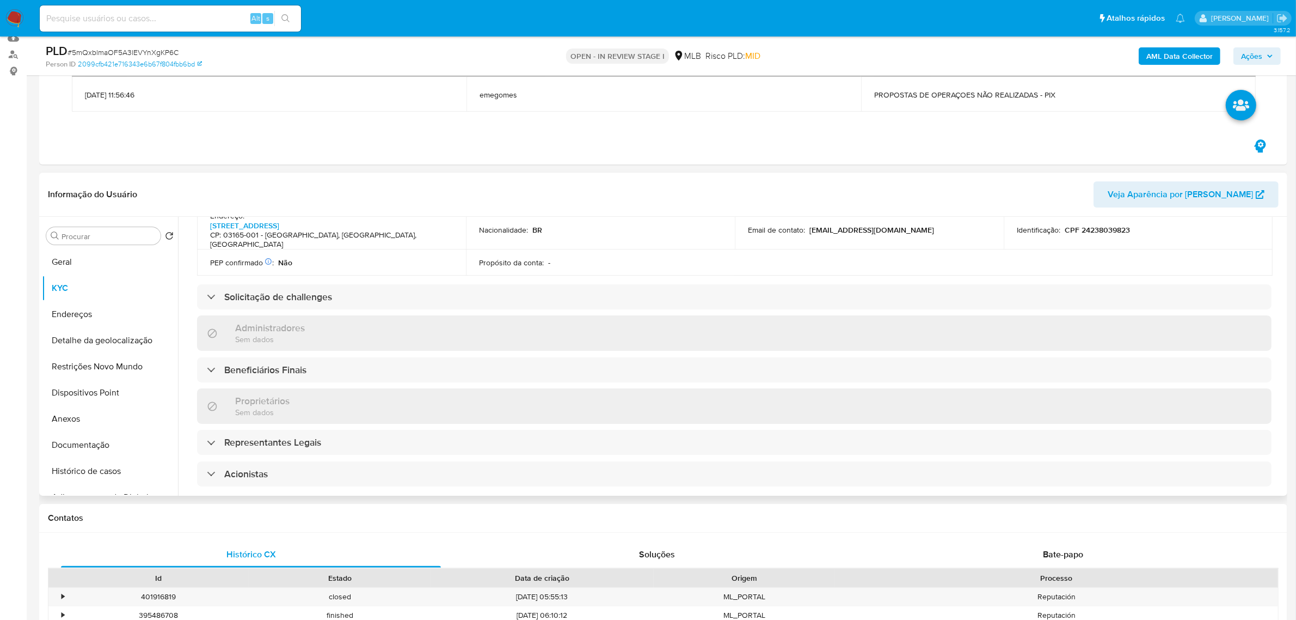
scroll to position [408, 0]
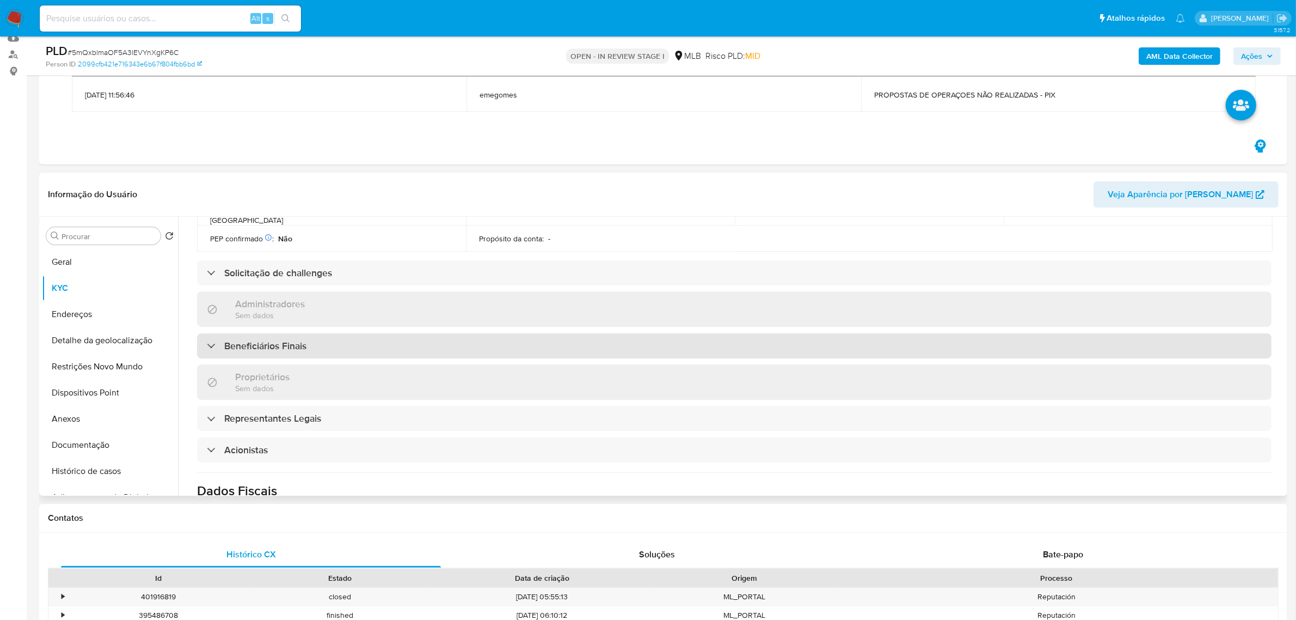
click at [338, 333] on div "Beneficiários Finais" at bounding box center [734, 345] width 1075 height 25
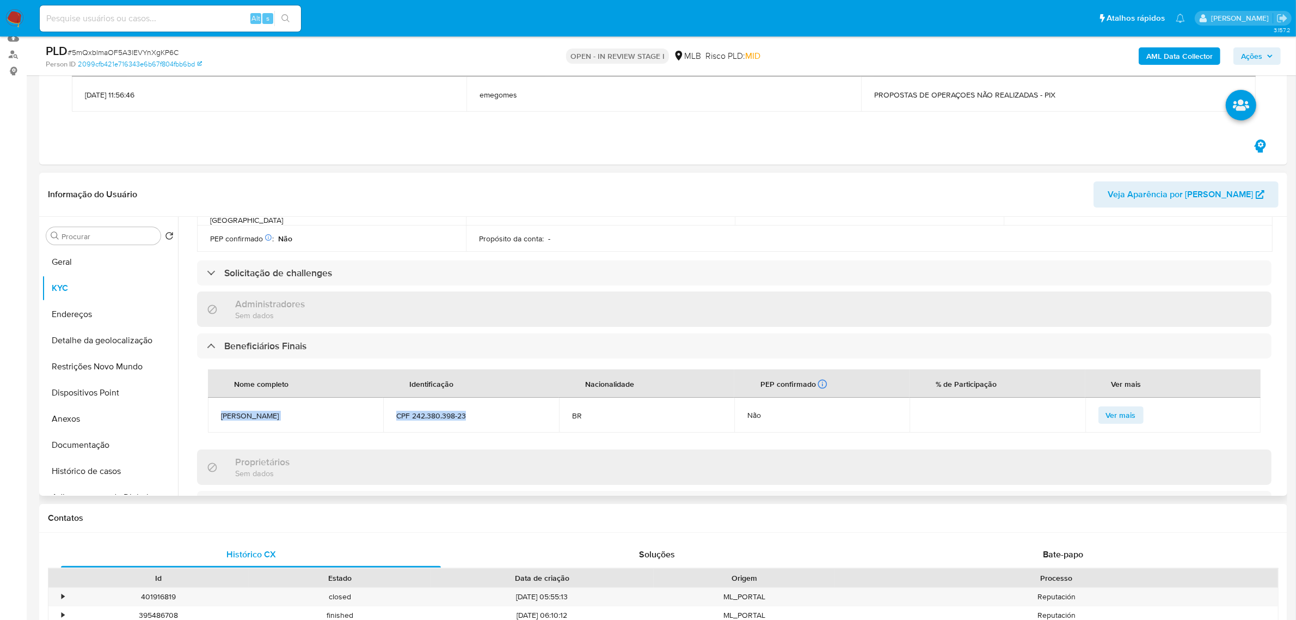
drag, startPoint x: 466, startPoint y: 396, endPoint x: 215, endPoint y: 394, distance: 251.0
click at [215, 397] on tr "Kawan Alexander De Oliveira Ferreira E Silva CPF 242.380.398-23 BR Não Ver mais" at bounding box center [734, 414] width 1053 height 35
copy tr "Kawan Alexander De Oliveira Ferreira E Silva CPF 242.380.398-23"
click at [494, 407] on td "CPF 242.380.398-23" at bounding box center [470, 414] width 175 height 35
click at [569, 215] on div "Informação do Usuário Veja Aparência por Pessoa" at bounding box center [663, 195] width 1248 height 44
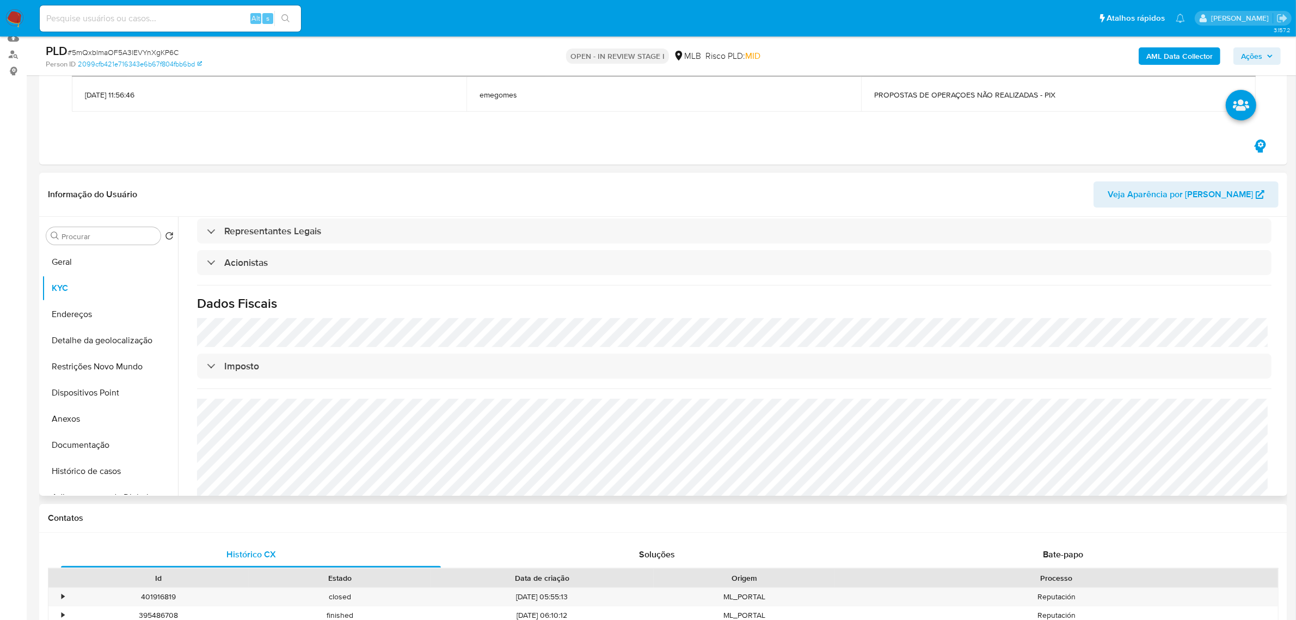
scroll to position [710, 0]
click at [452, 205] on header "Informação do Usuário Veja Aparência por Pessoa" at bounding box center [663, 194] width 1231 height 26
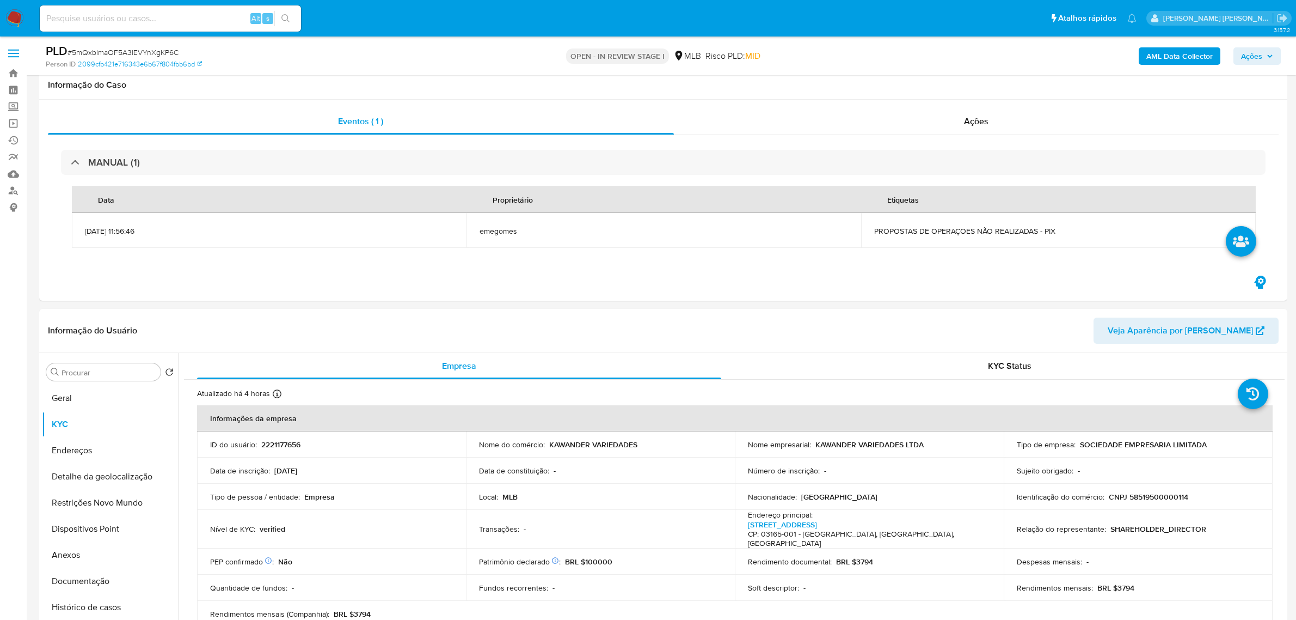
select select "10"
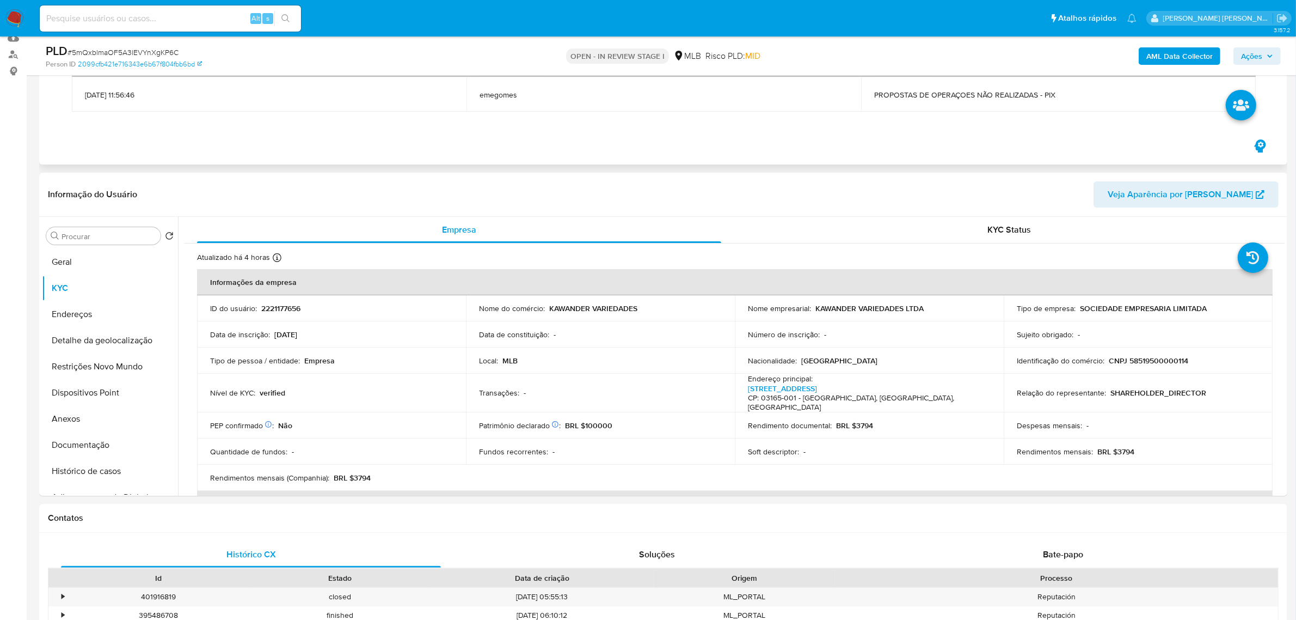
scroll to position [710, 0]
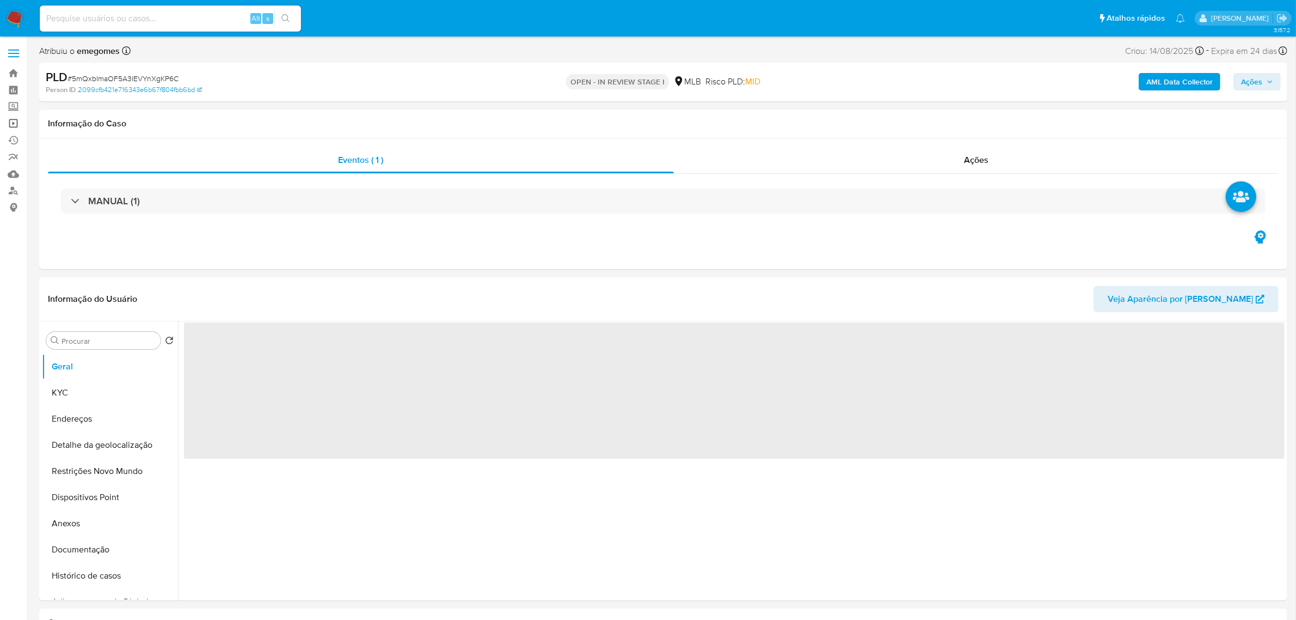
click at [20, 124] on link "Operações em massa" at bounding box center [65, 123] width 130 height 17
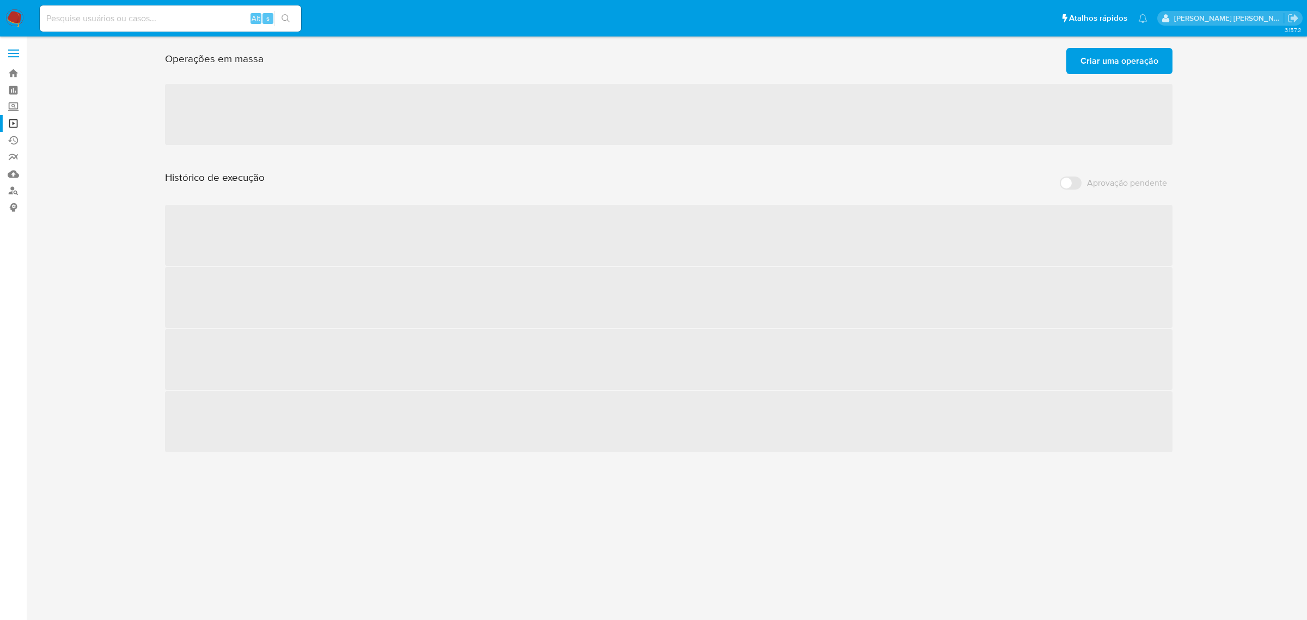
click at [1142, 64] on span "Criar uma operação" at bounding box center [1119, 61] width 78 height 24
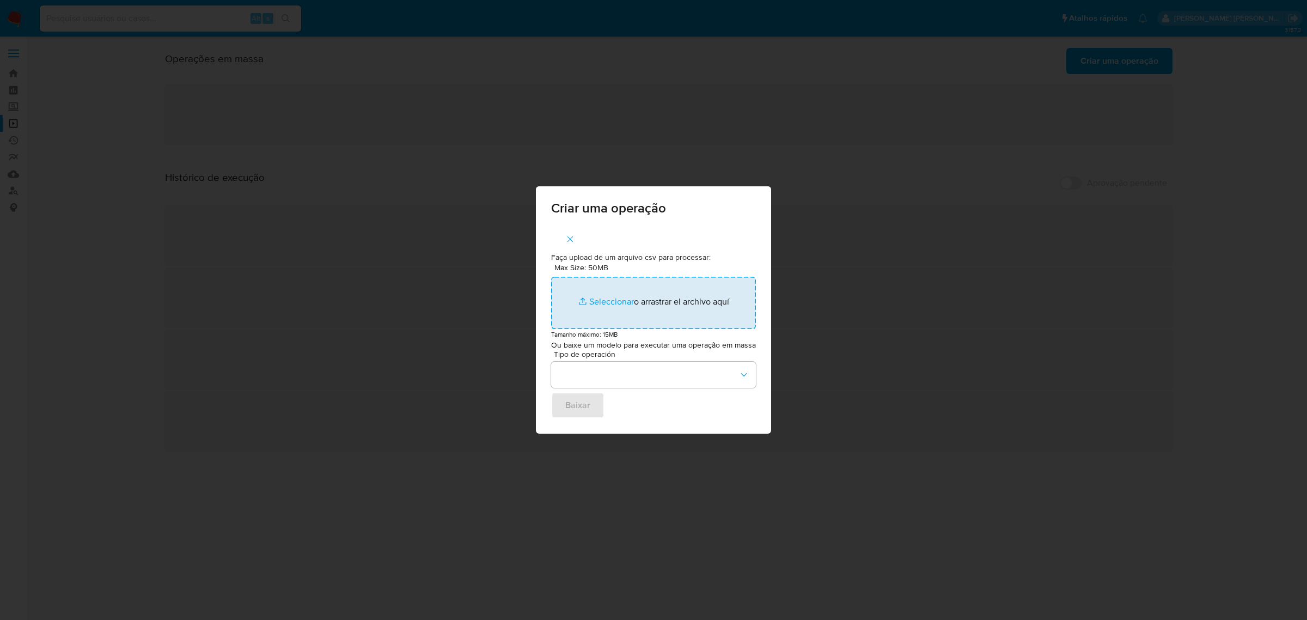
click at [618, 297] on input "Max Size: 50MB Seleccionar archivos" at bounding box center [653, 303] width 205 height 52
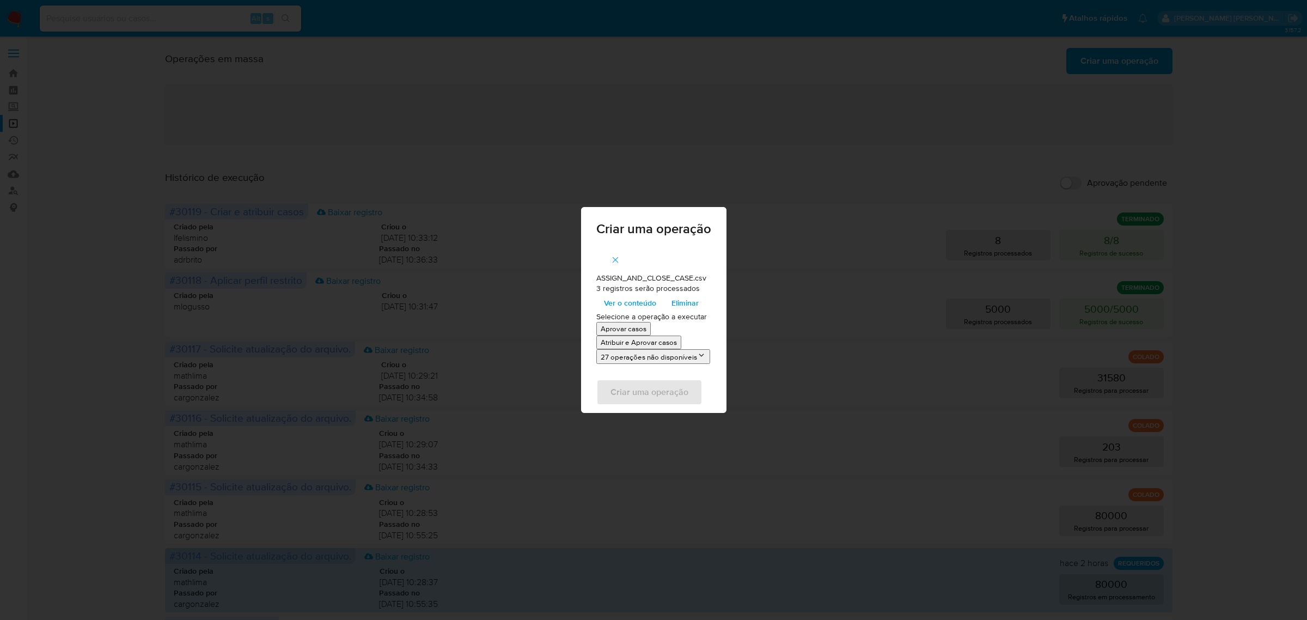
click at [656, 341] on p "Atribuir e Aprovar casos" at bounding box center [639, 342] width 76 height 10
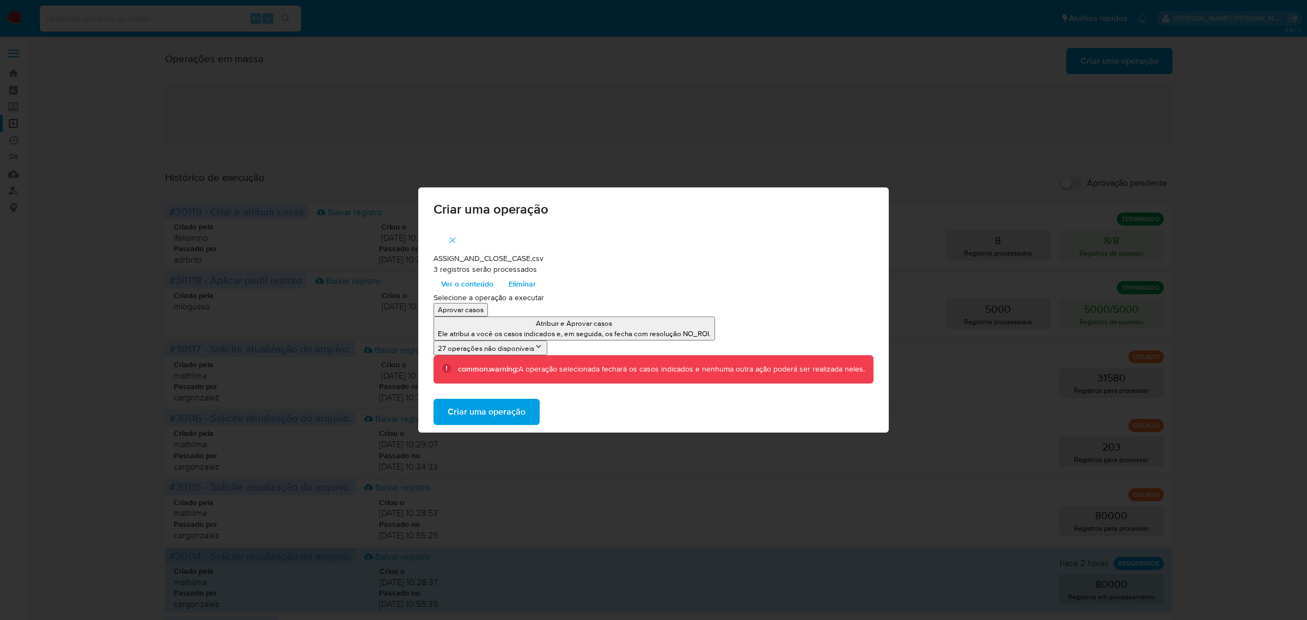
click at [507, 412] on span "Criar uma operação" at bounding box center [487, 412] width 78 height 24
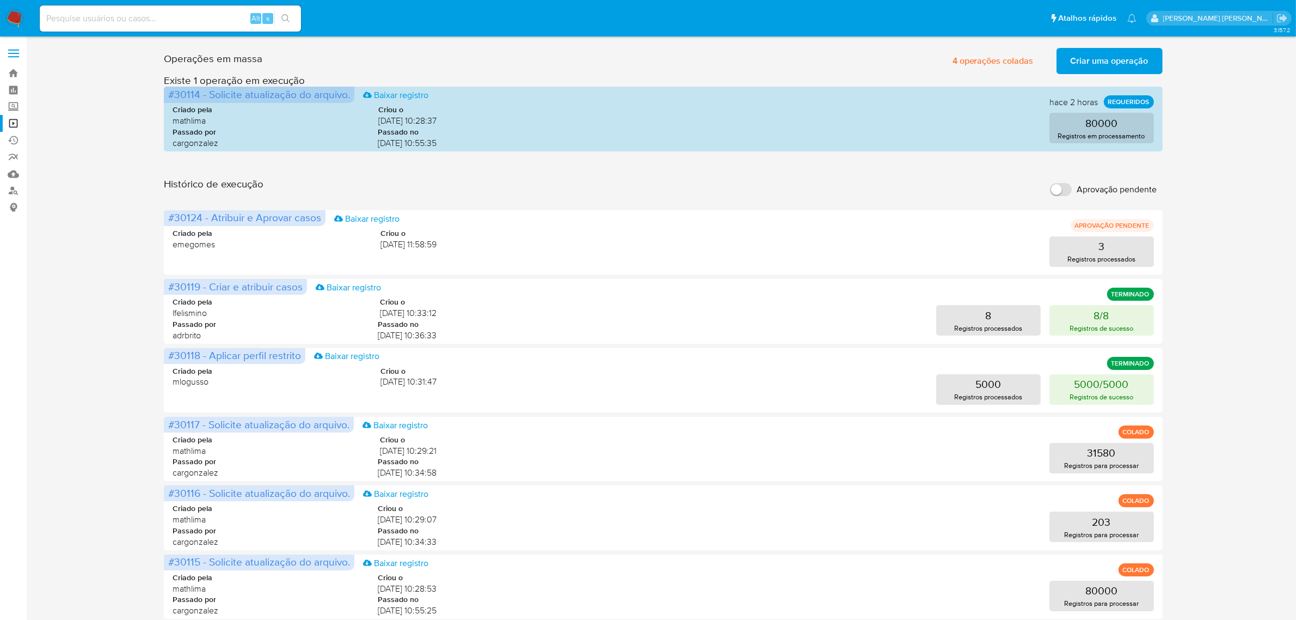
click at [1120, 63] on span "Criar uma operação" at bounding box center [1110, 61] width 78 height 24
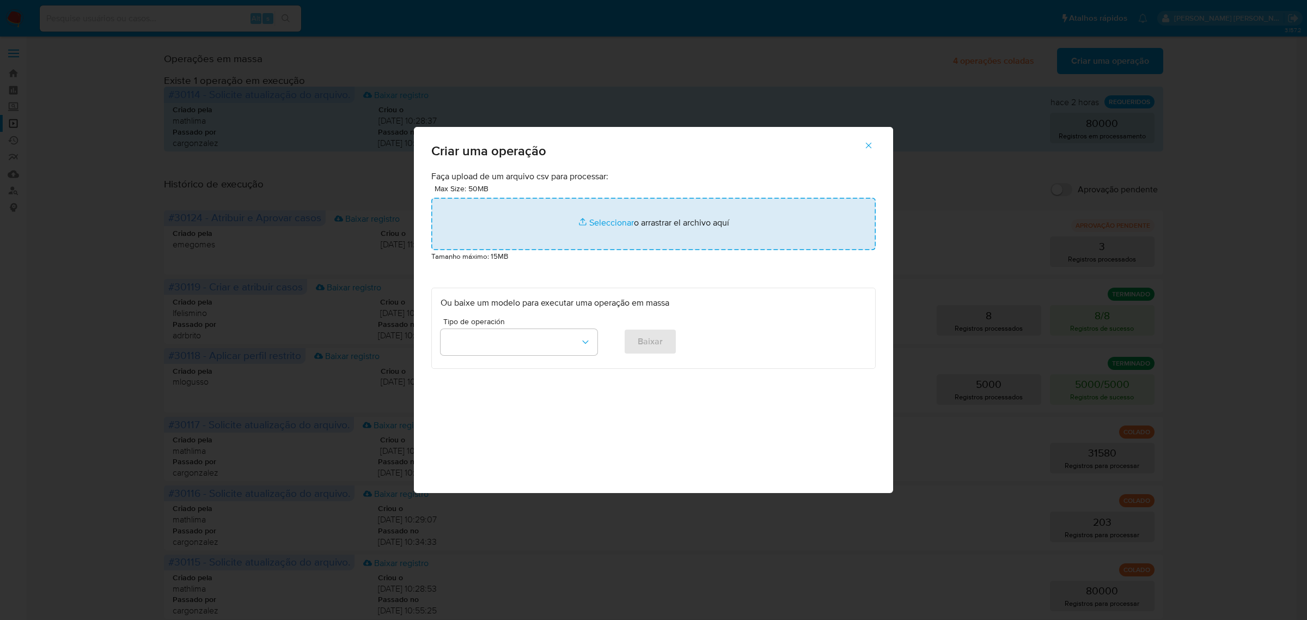
click at [622, 224] on input "file" at bounding box center [653, 224] width 444 height 52
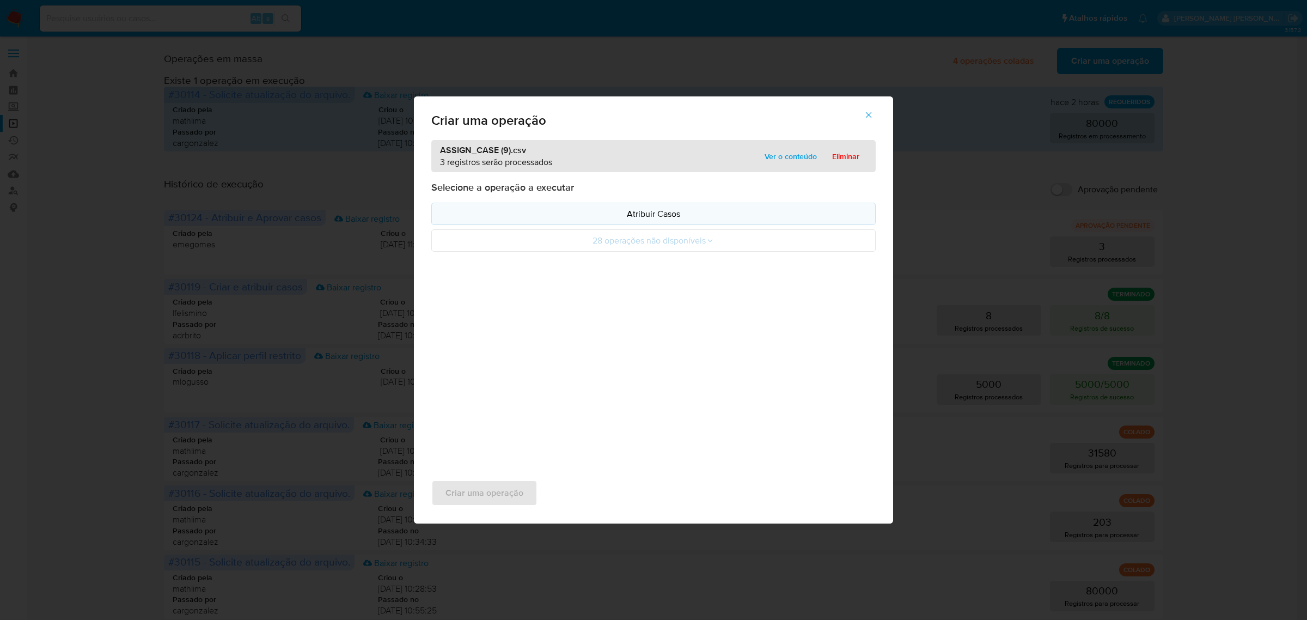
drag, startPoint x: 622, startPoint y: 224, endPoint x: 632, endPoint y: 213, distance: 14.2
click at [632, 213] on p "Atribuir Casos" at bounding box center [653, 213] width 426 height 13
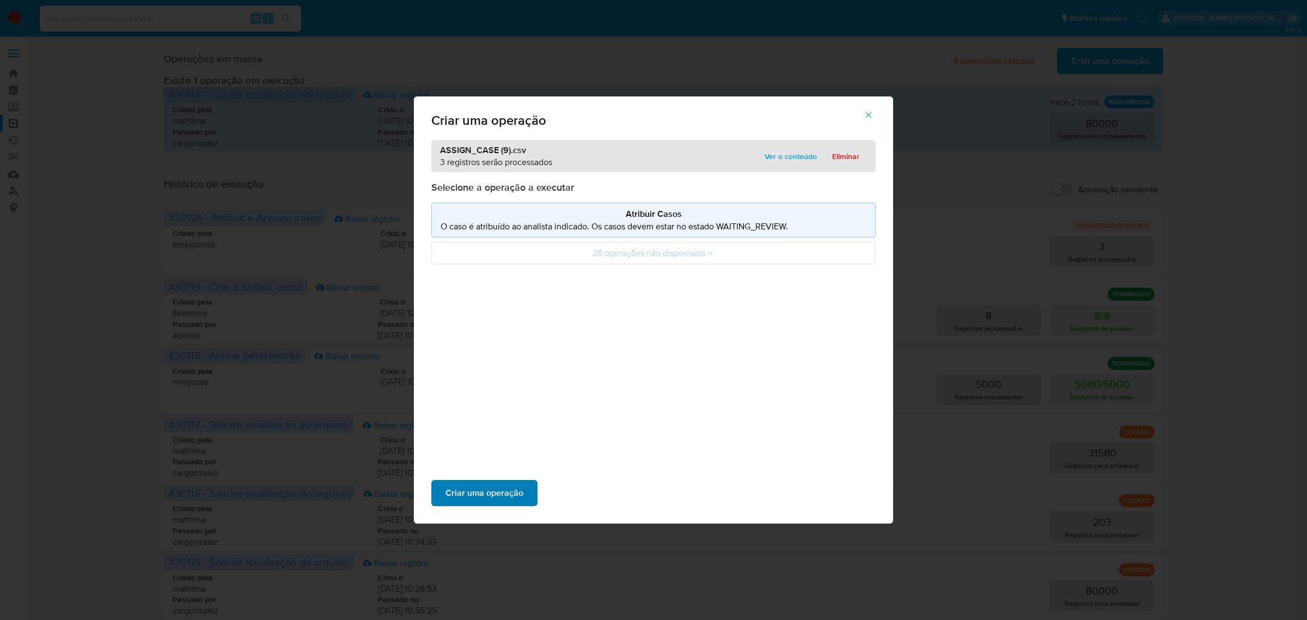
click at [504, 505] on span "Criar uma operação" at bounding box center [484, 493] width 78 height 24
